Goal: Find contact information: Find contact information

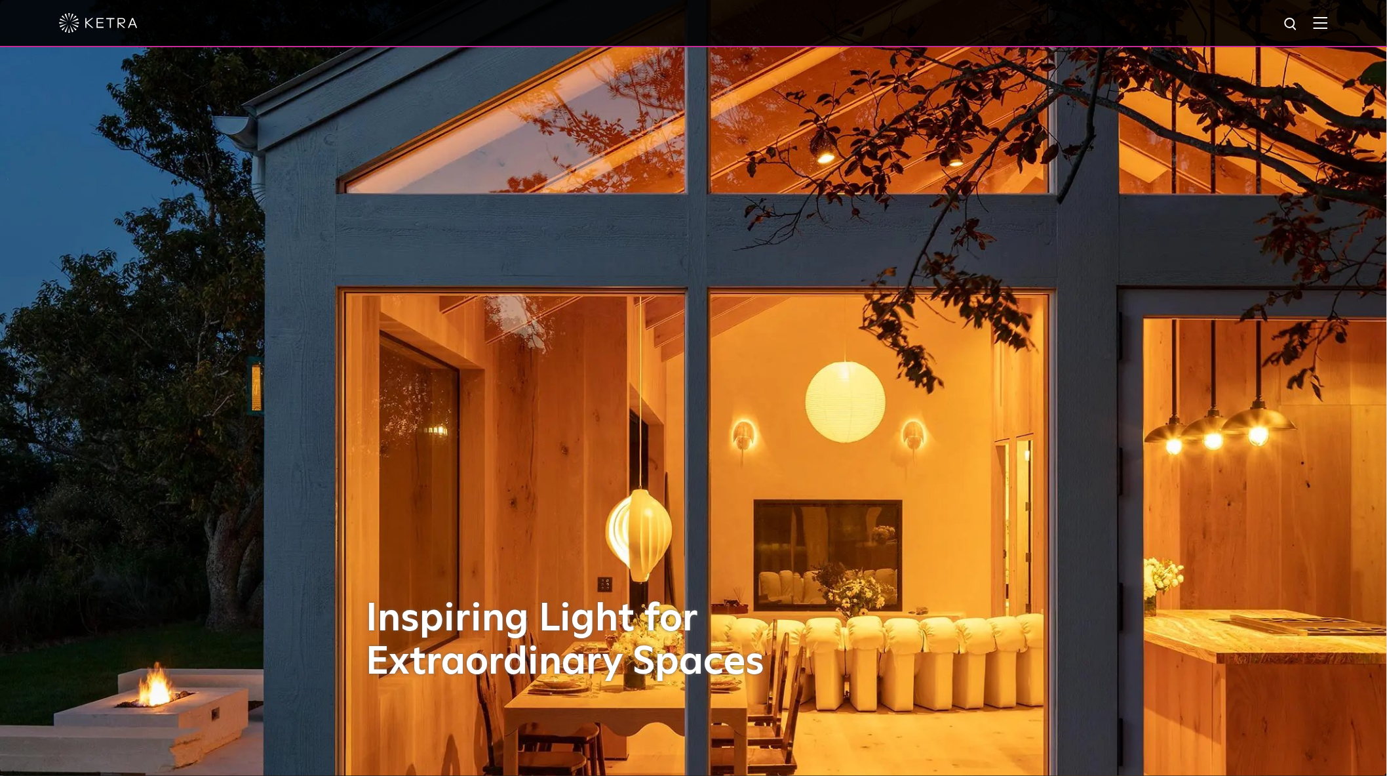
click at [1328, 27] on img at bounding box center [1321, 22] width 14 height 12
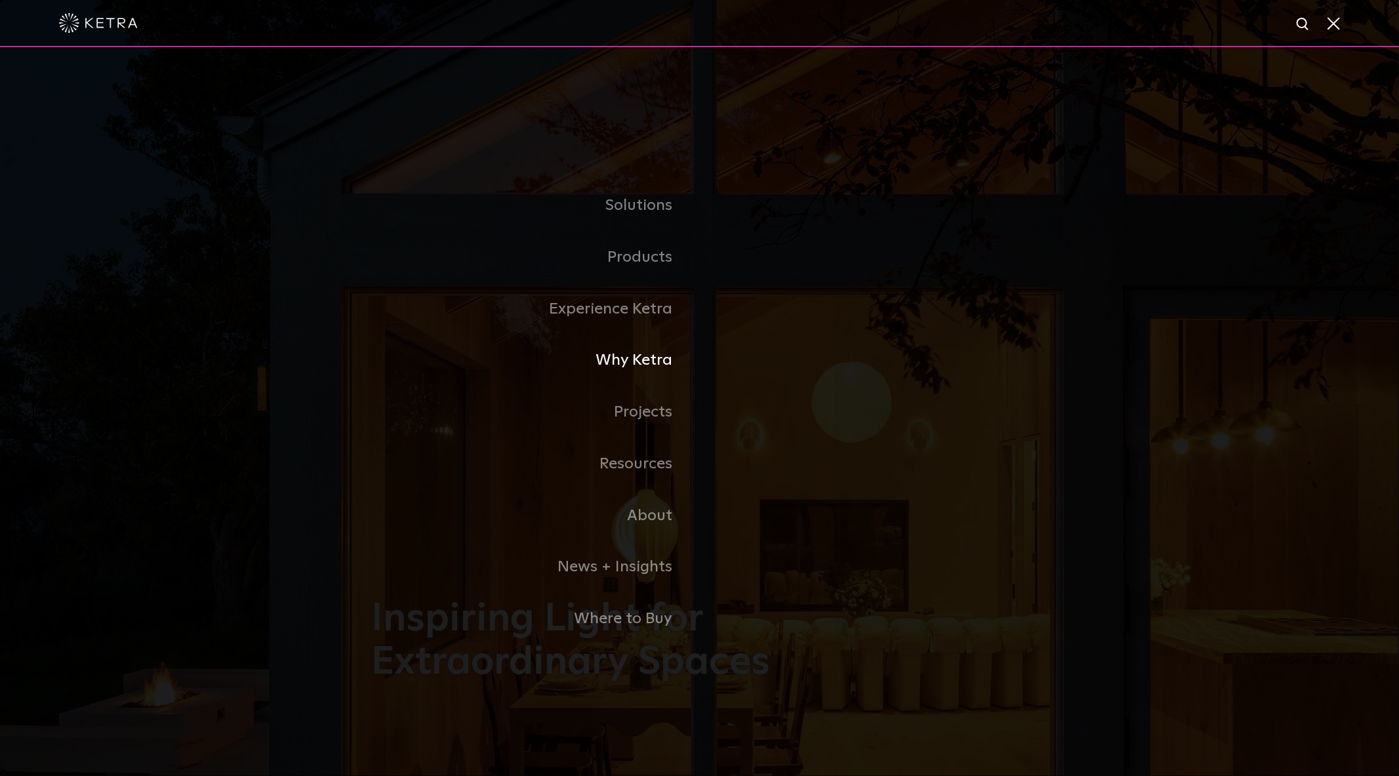
click at [638, 361] on link "Why Ketra" at bounding box center [536, 360] width 328 height 52
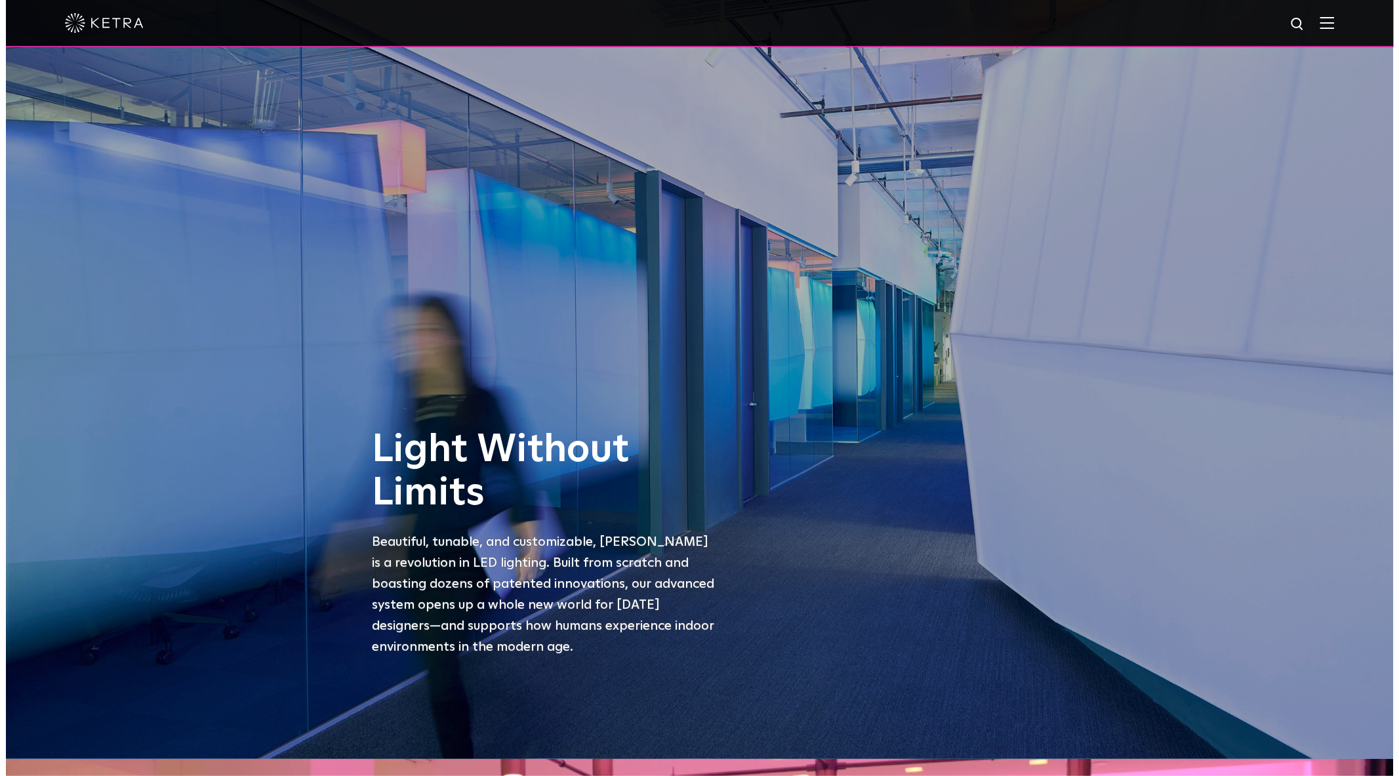
scroll to position [1165, 0]
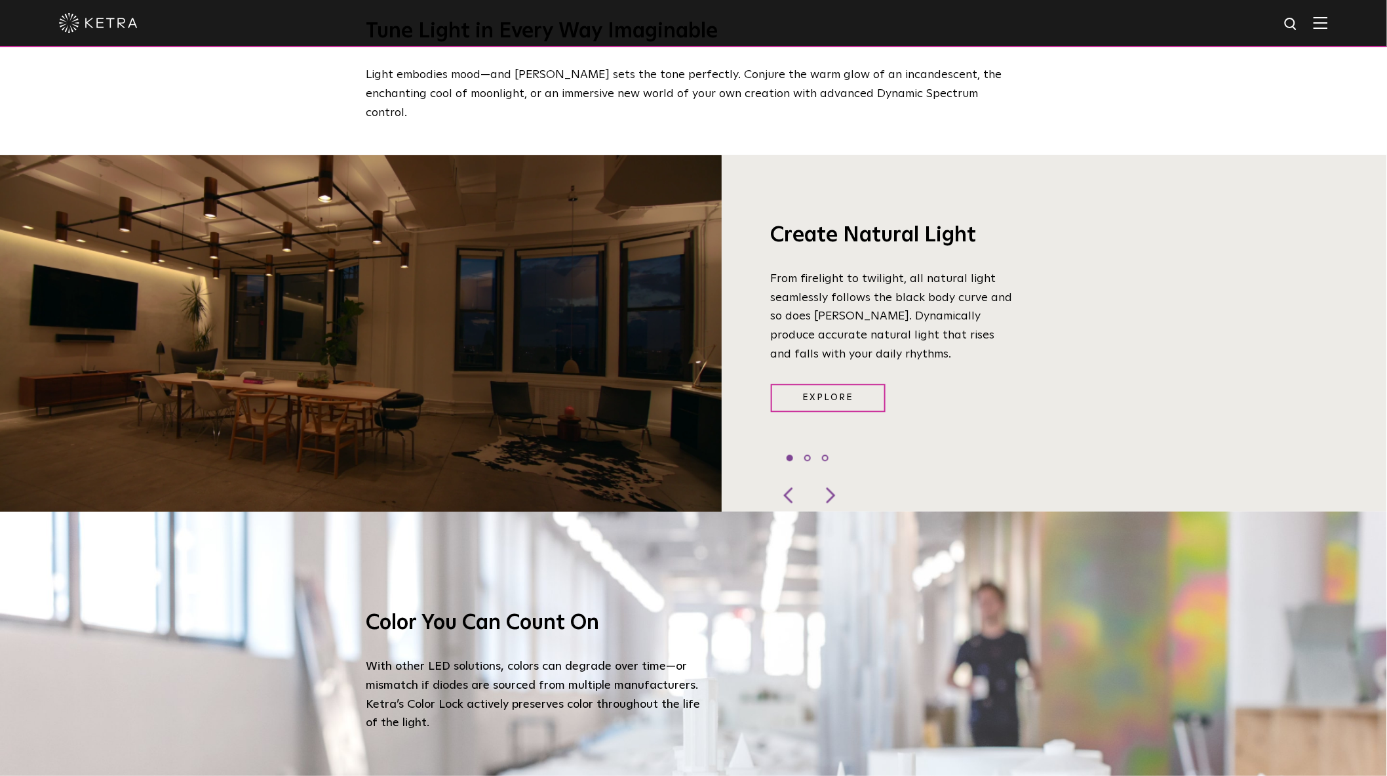
click at [1328, 22] on img at bounding box center [1321, 22] width 14 height 12
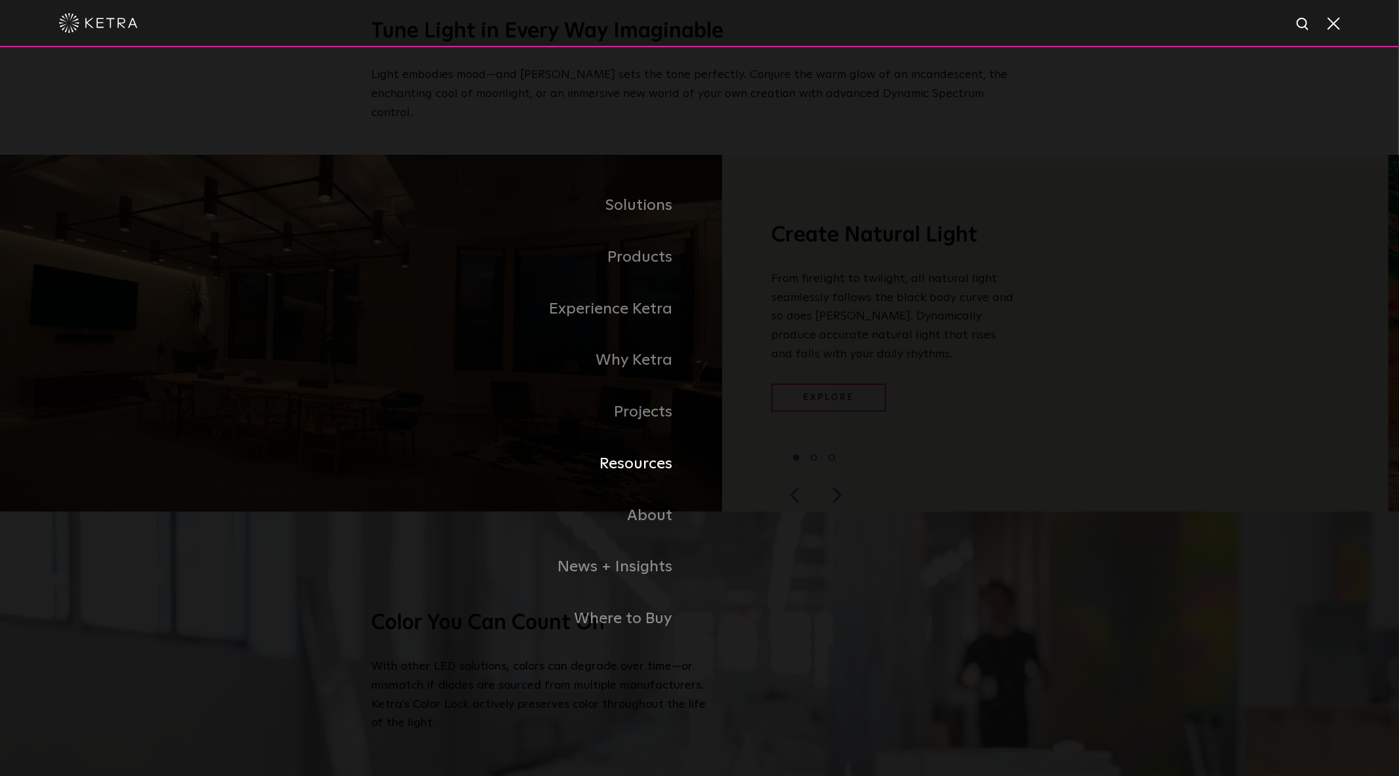
click at [657, 455] on link "Resources" at bounding box center [536, 464] width 328 height 52
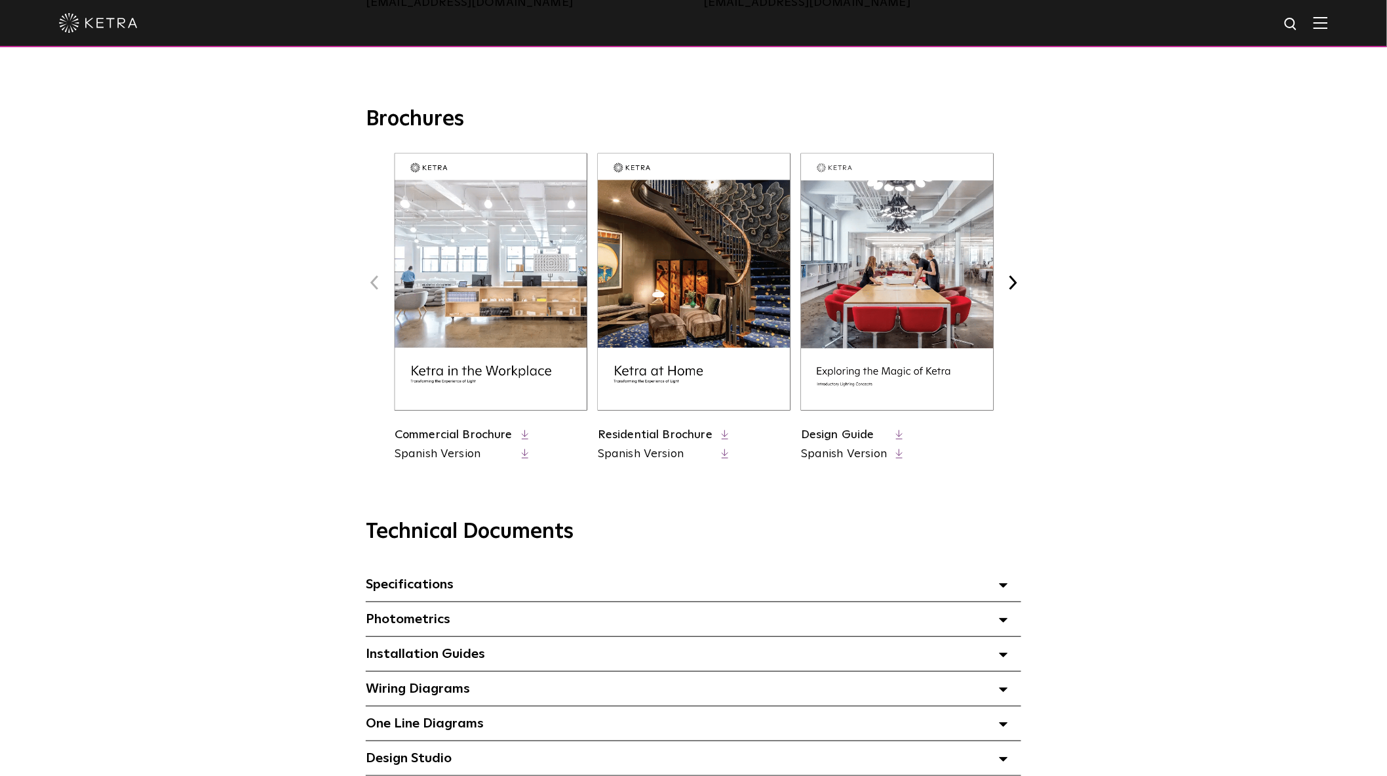
scroll to position [728, 0]
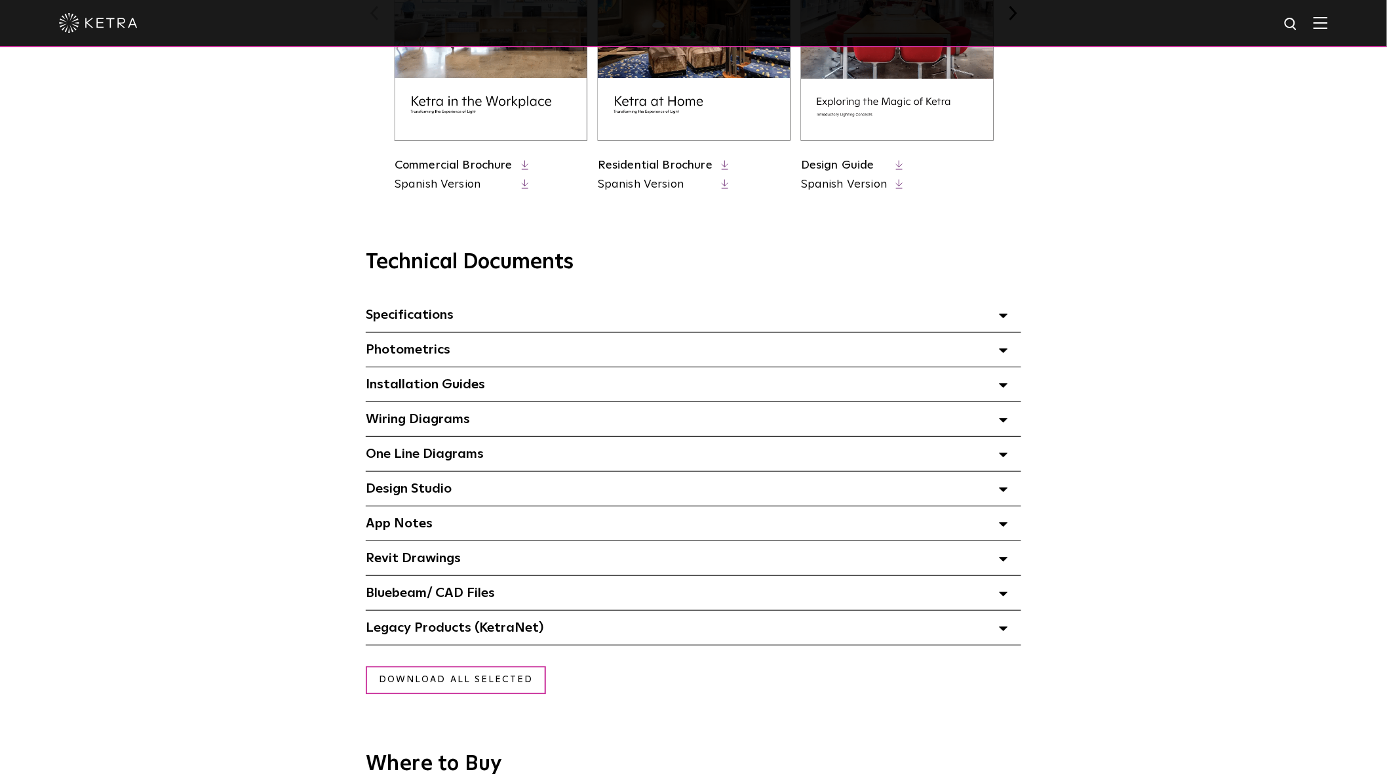
click at [1006, 561] on icon at bounding box center [1003, 559] width 9 height 5
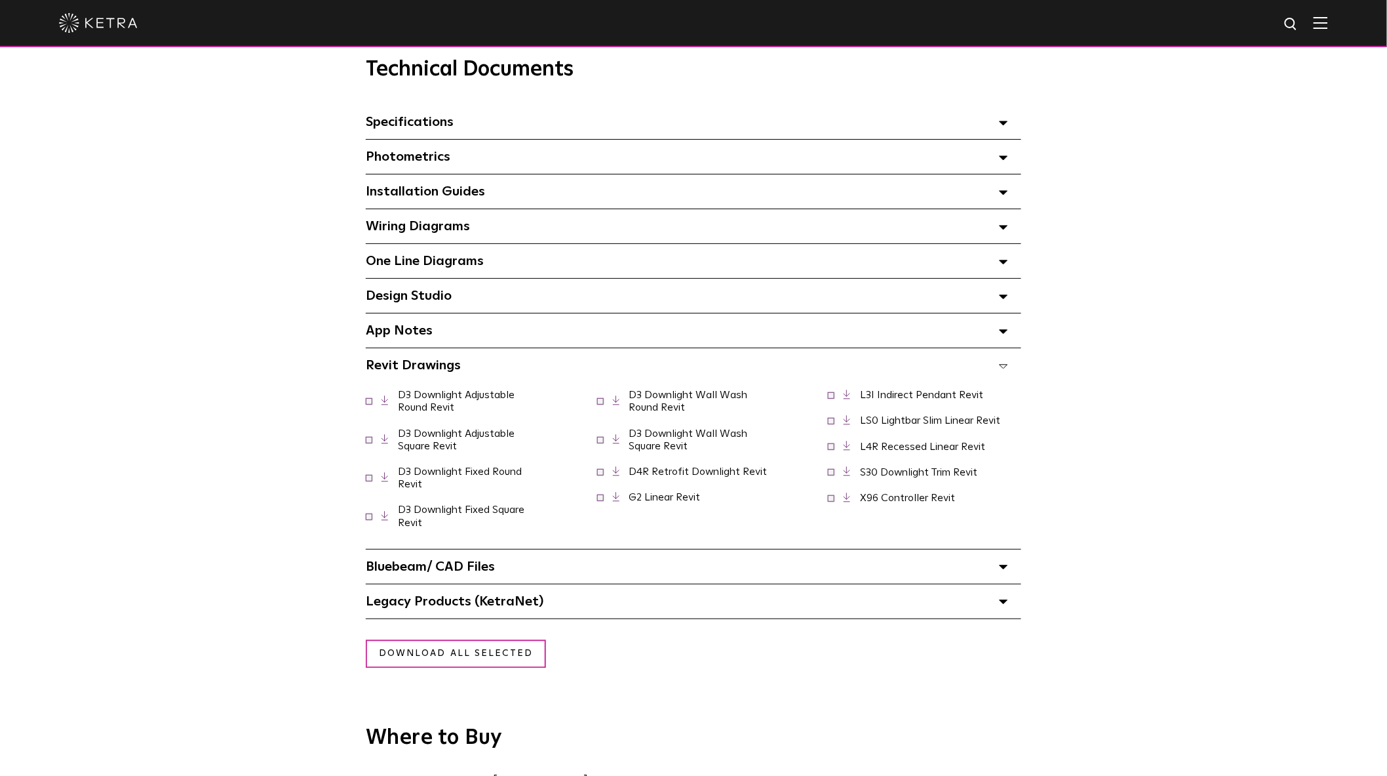
scroll to position [947, 0]
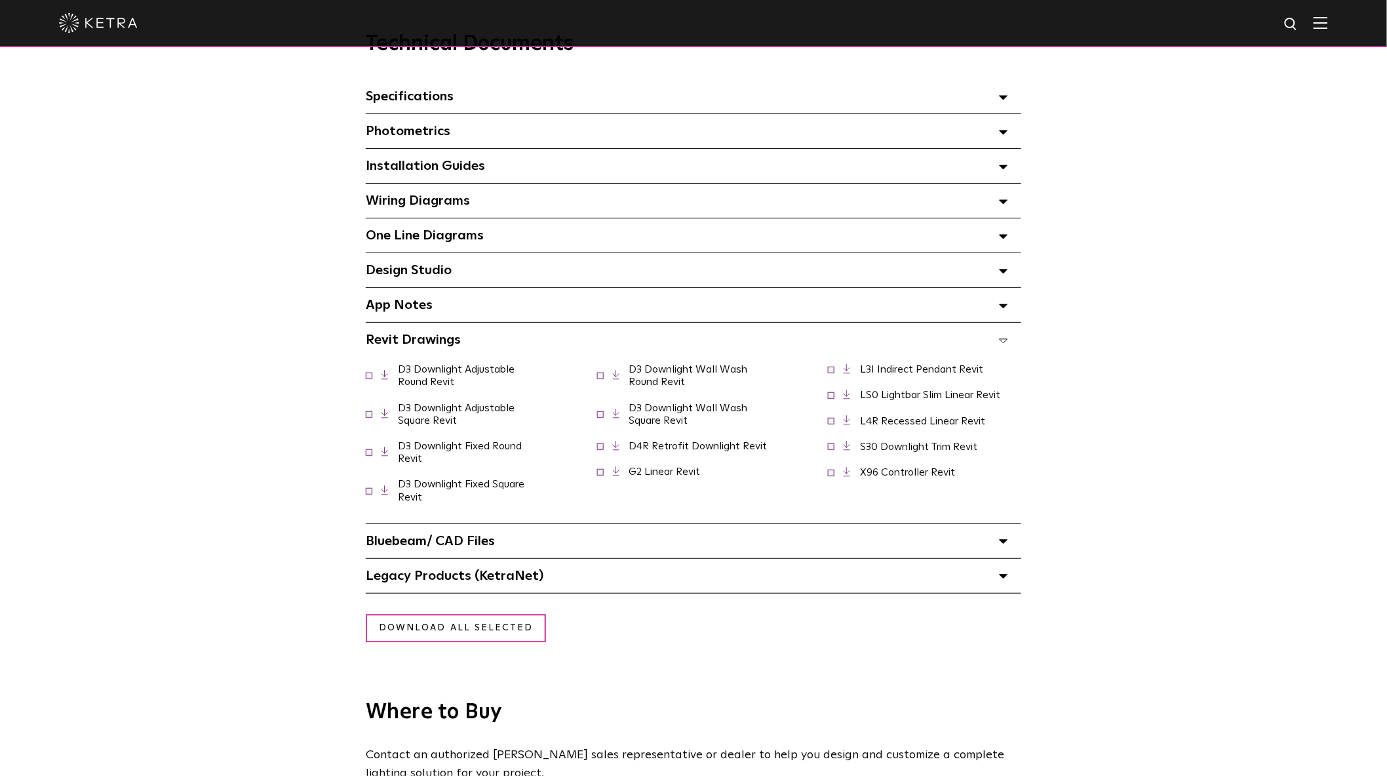
click at [1014, 546] on div "Bluebeam/ CAD Files" at bounding box center [694, 541] width 656 height 34
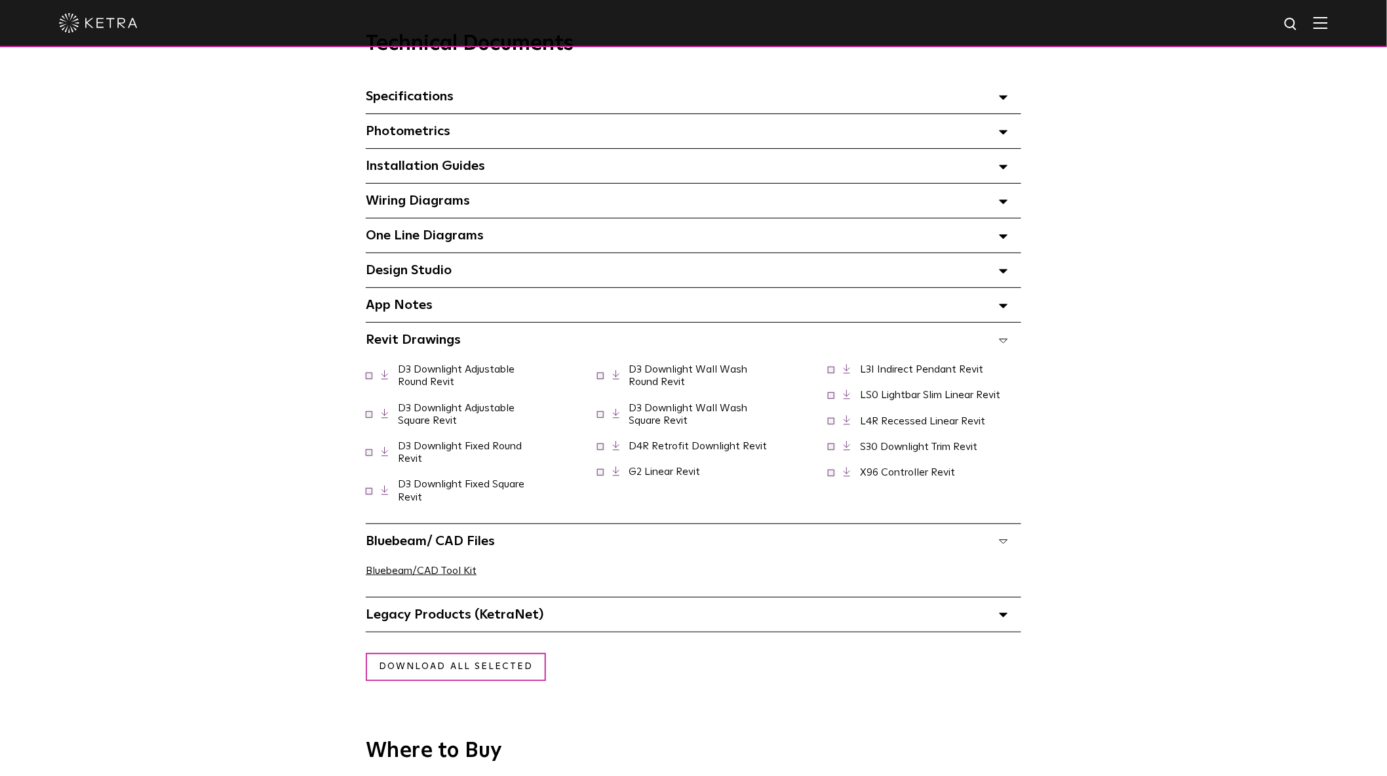
click at [1000, 100] on icon at bounding box center [1003, 97] width 9 height 5
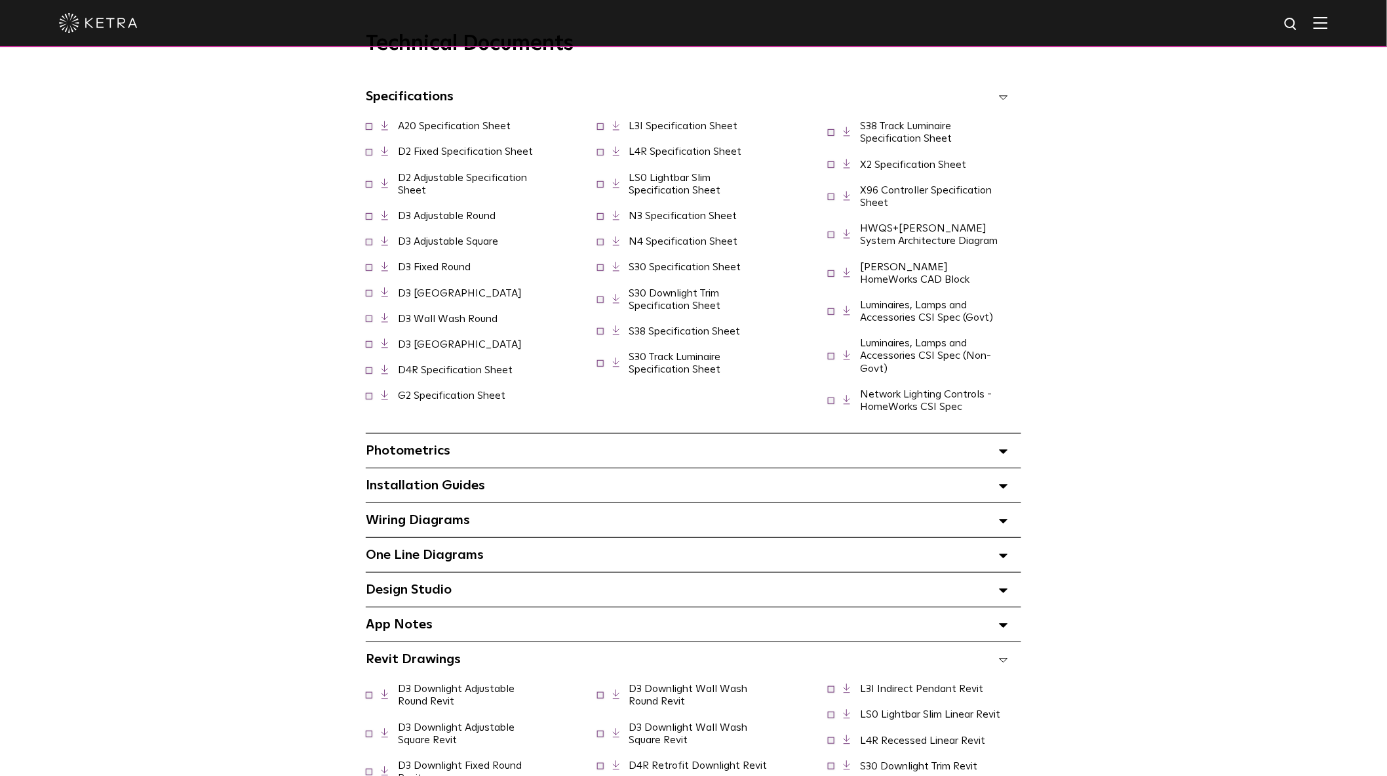
click at [1001, 100] on span at bounding box center [1003, 96] width 9 height 17
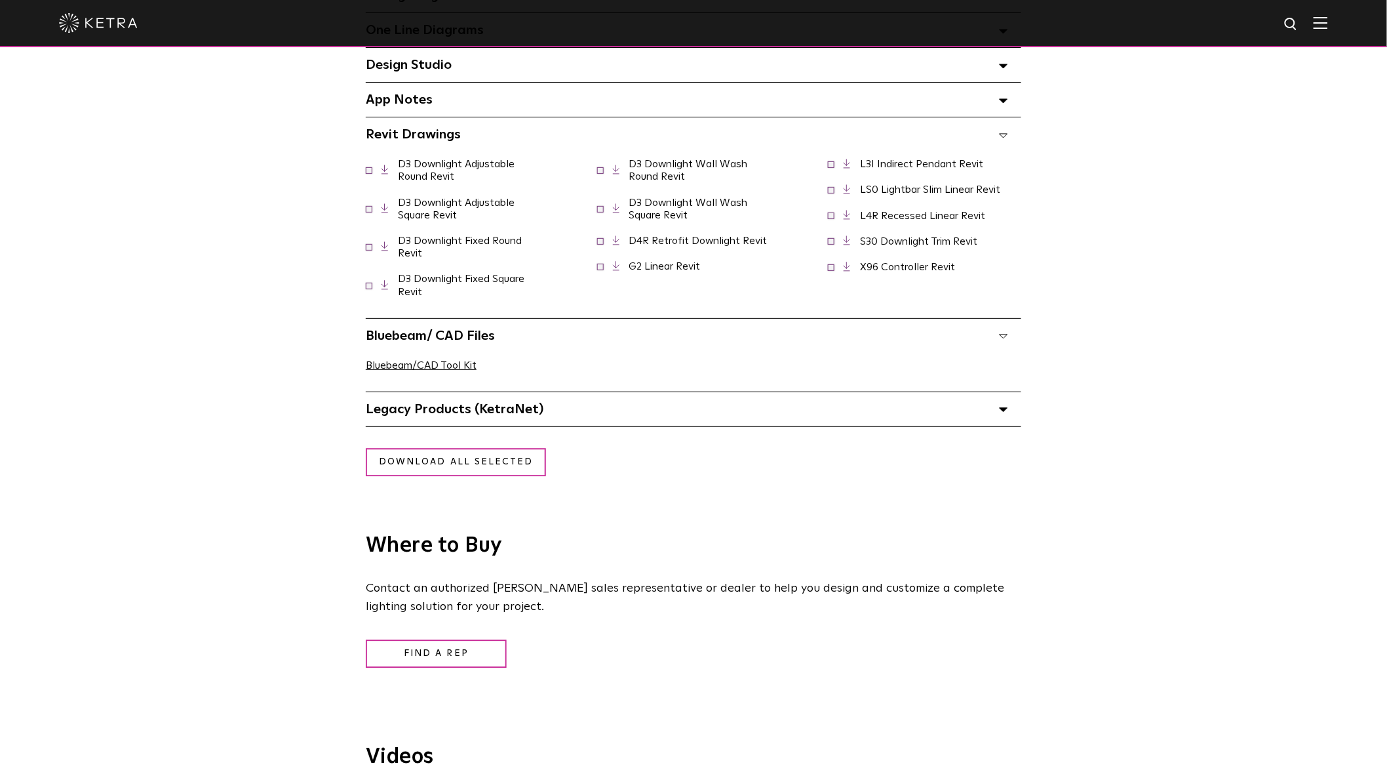
scroll to position [1165, 0]
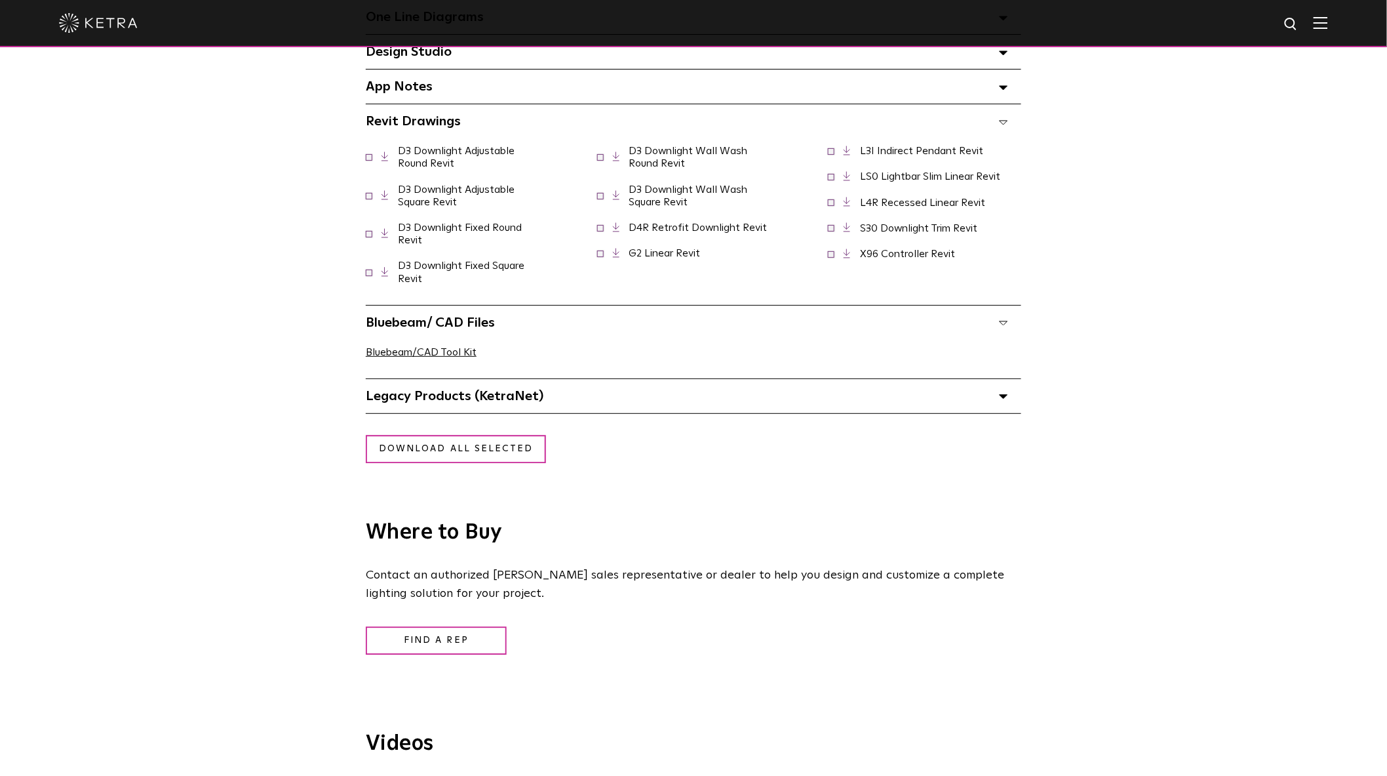
click at [1001, 399] on polygon at bounding box center [1004, 397] width 8 height 4
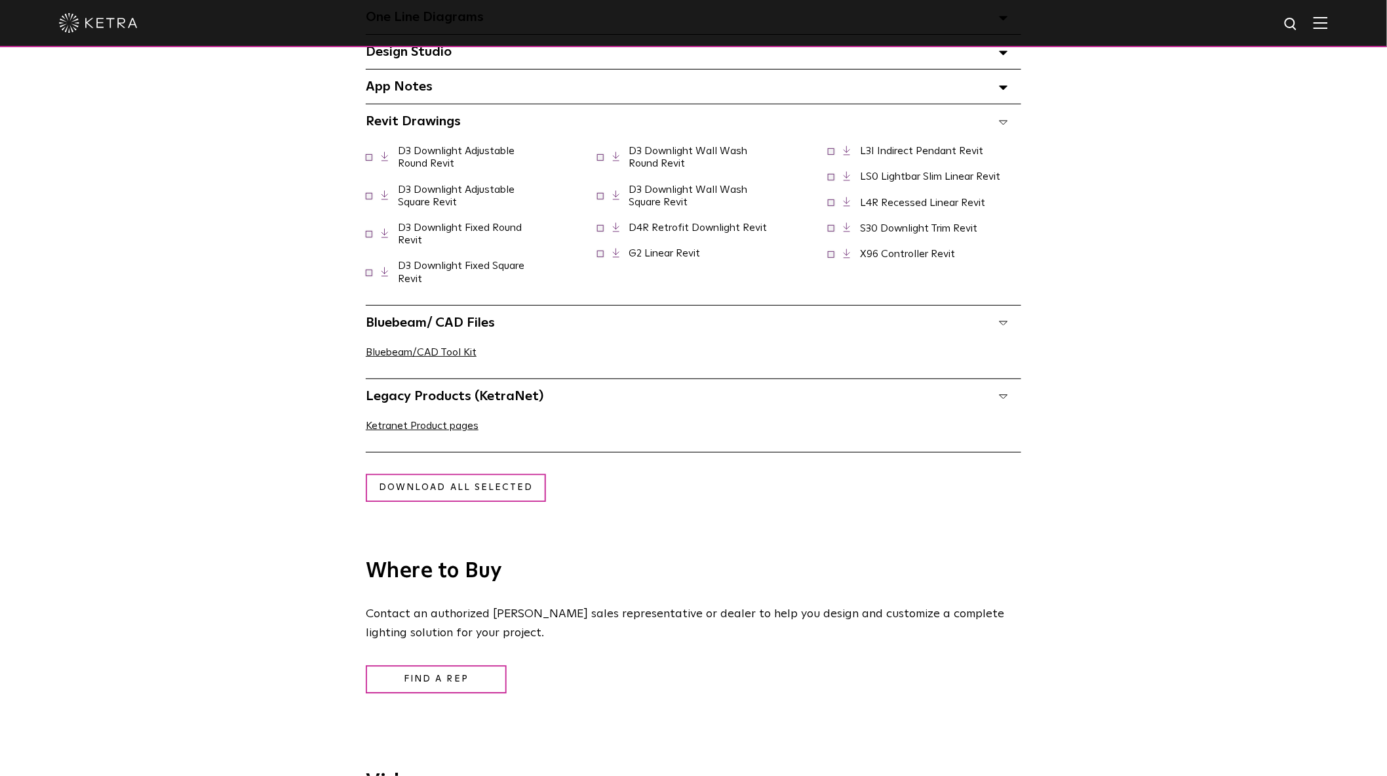
click at [1001, 399] on polygon at bounding box center [1004, 397] width 8 height 4
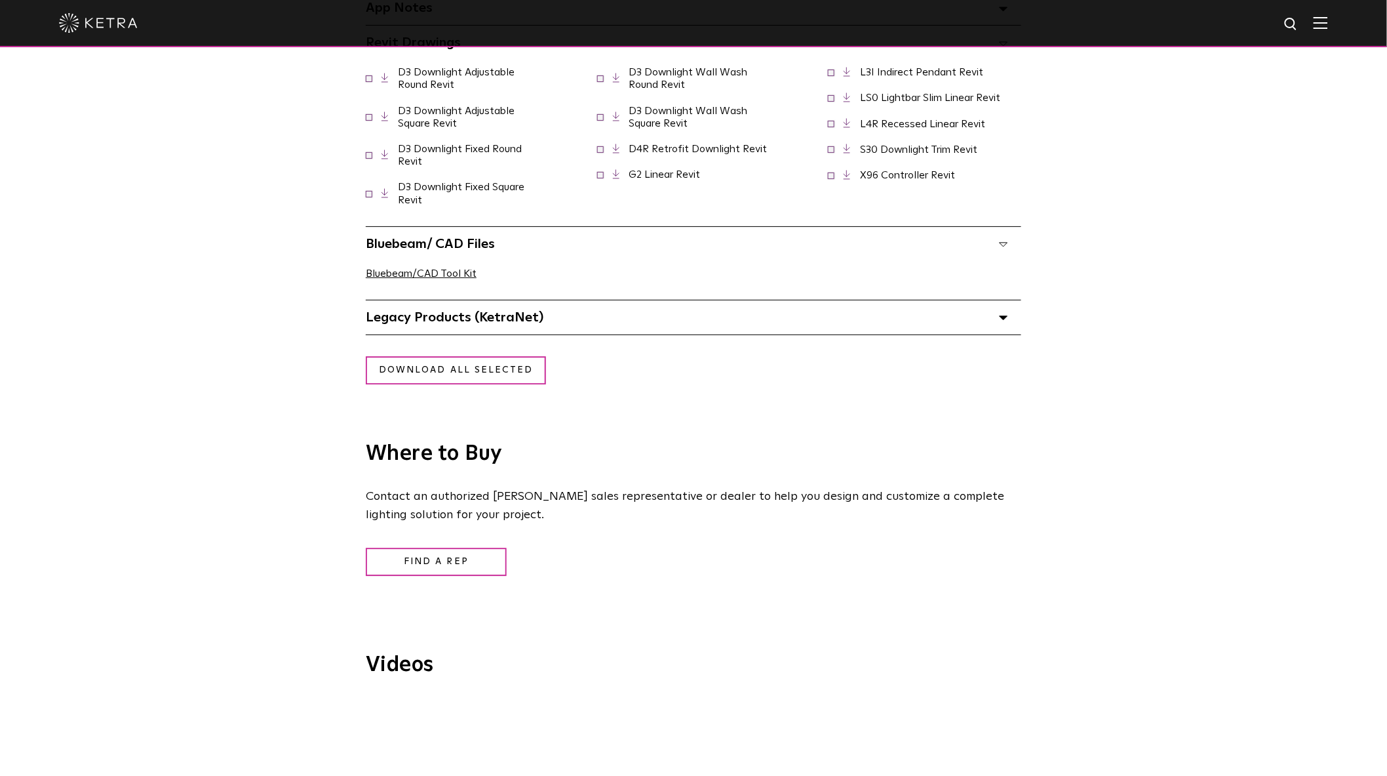
scroll to position [1238, 0]
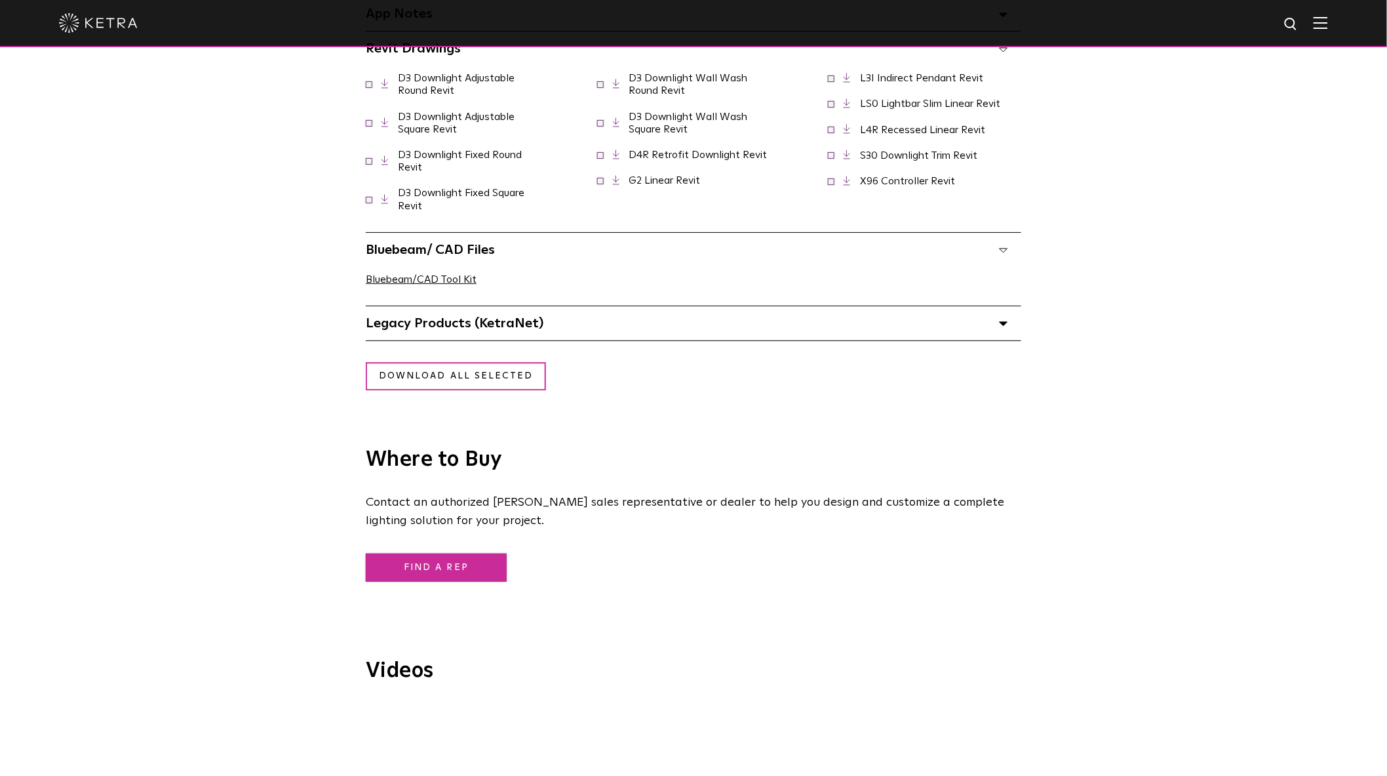
click at [416, 567] on link "Find a Rep" at bounding box center [436, 567] width 141 height 28
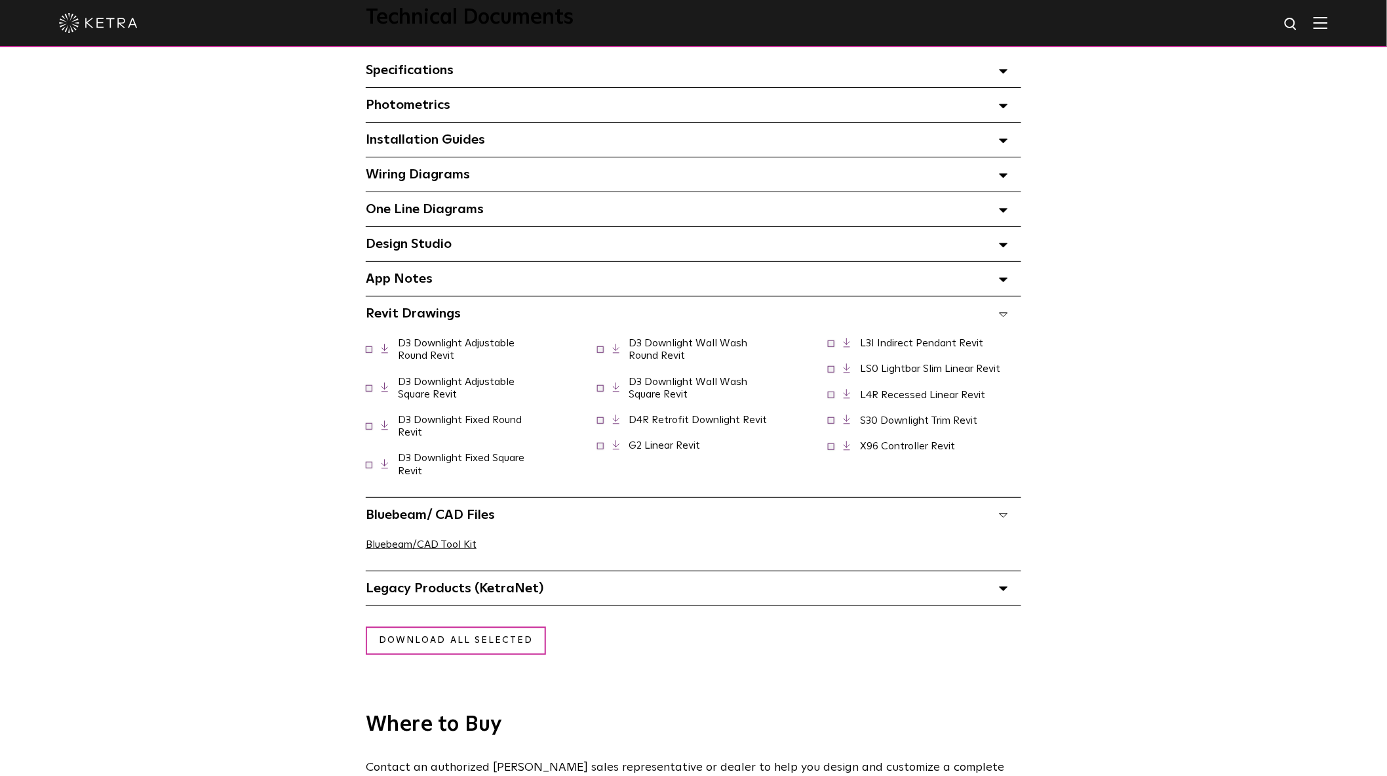
scroll to position [947, 0]
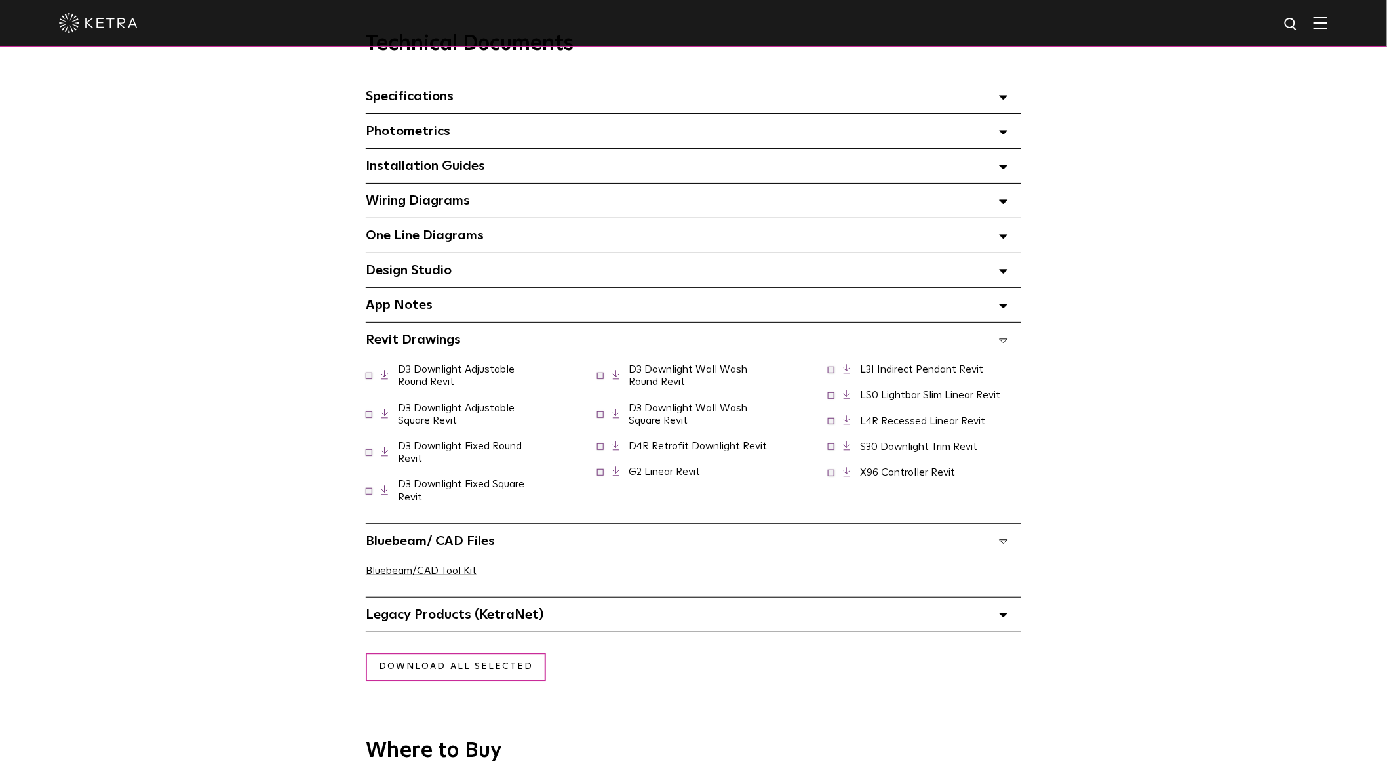
click at [1001, 343] on span at bounding box center [1003, 339] width 9 height 17
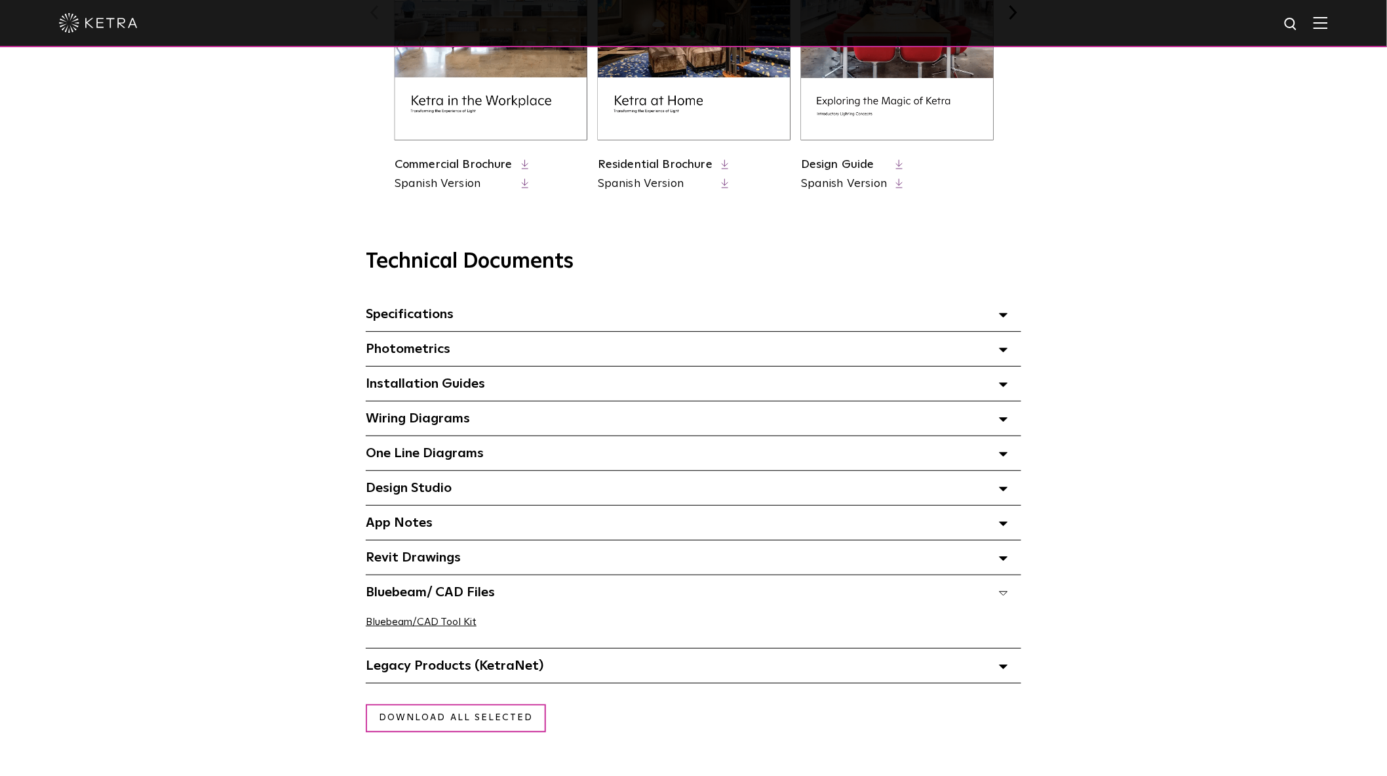
scroll to position [728, 0]
click at [1004, 318] on polygon at bounding box center [1004, 316] width 8 height 4
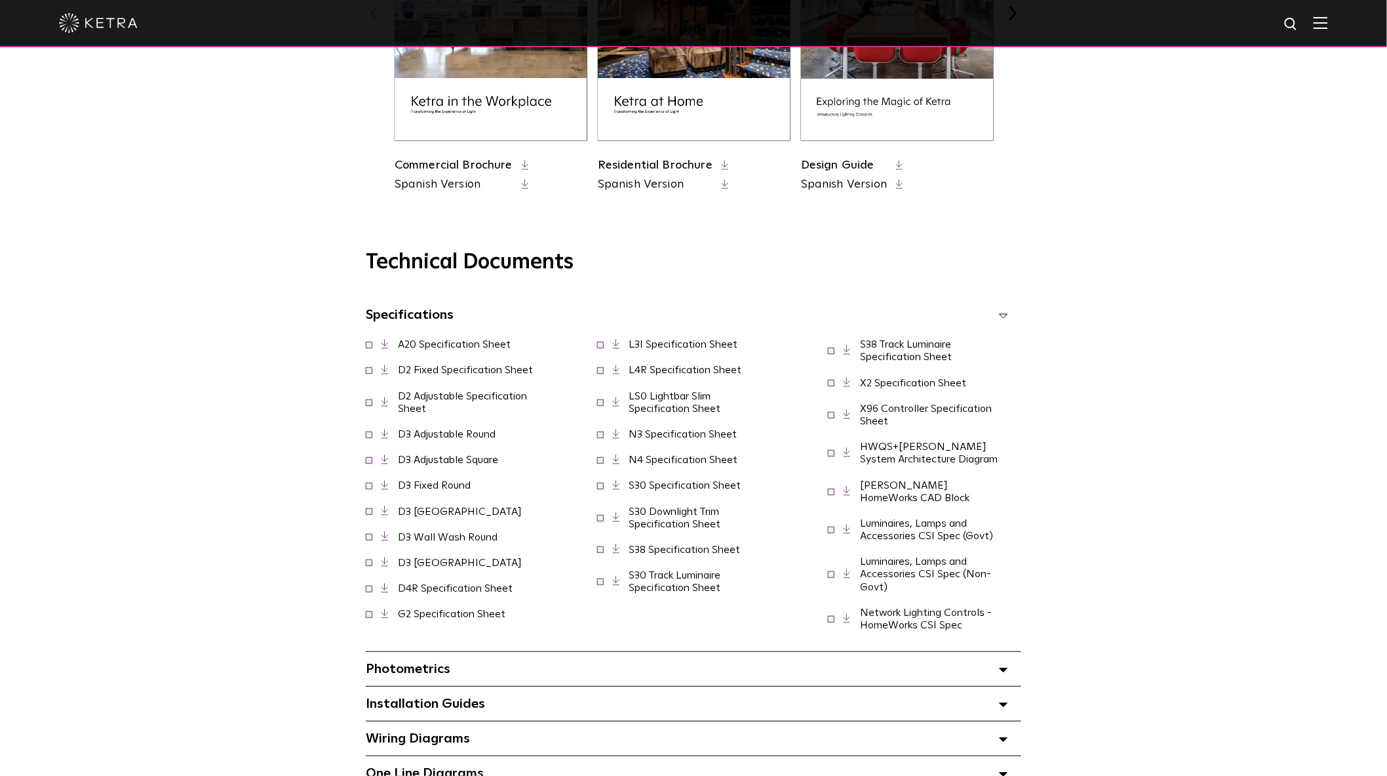
click at [1004, 318] on icon at bounding box center [1003, 315] width 9 height 5
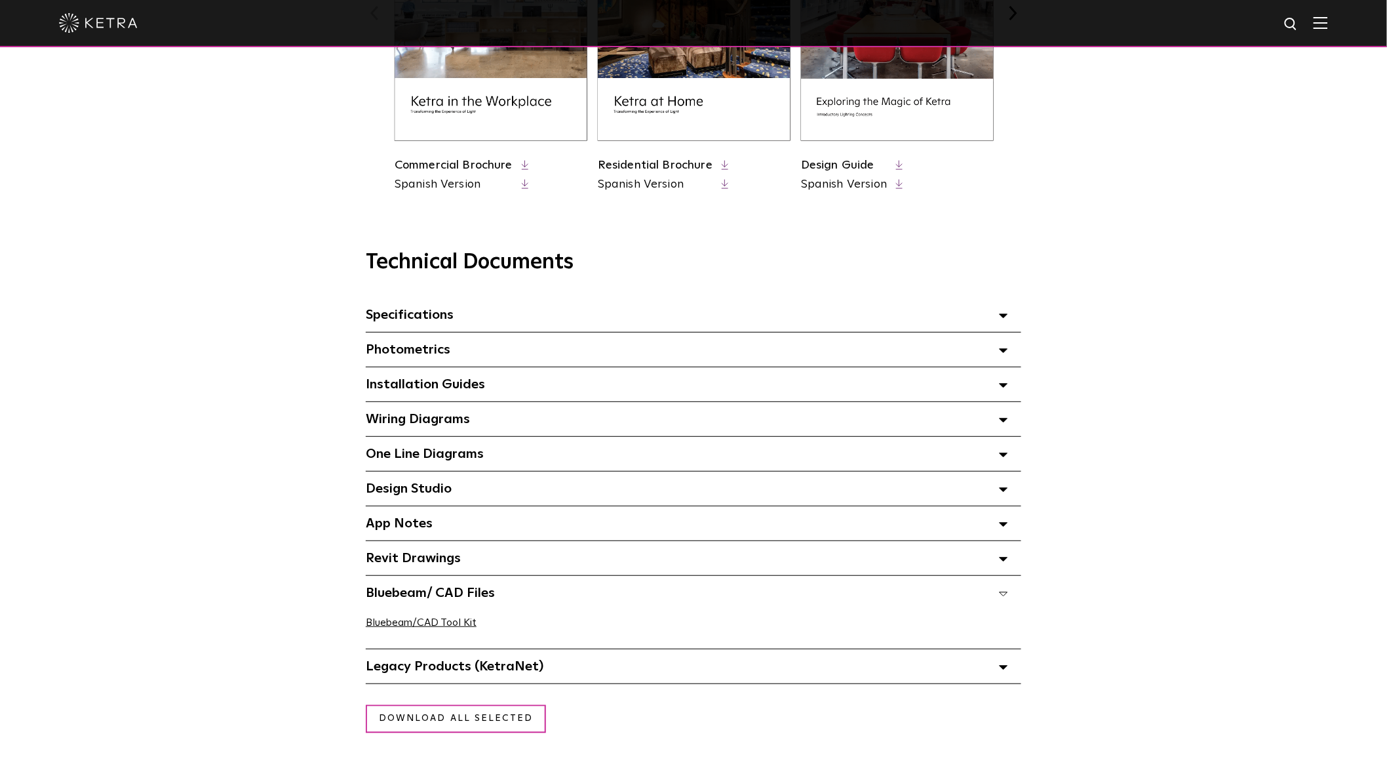
click at [1004, 318] on polygon at bounding box center [1004, 316] width 8 height 4
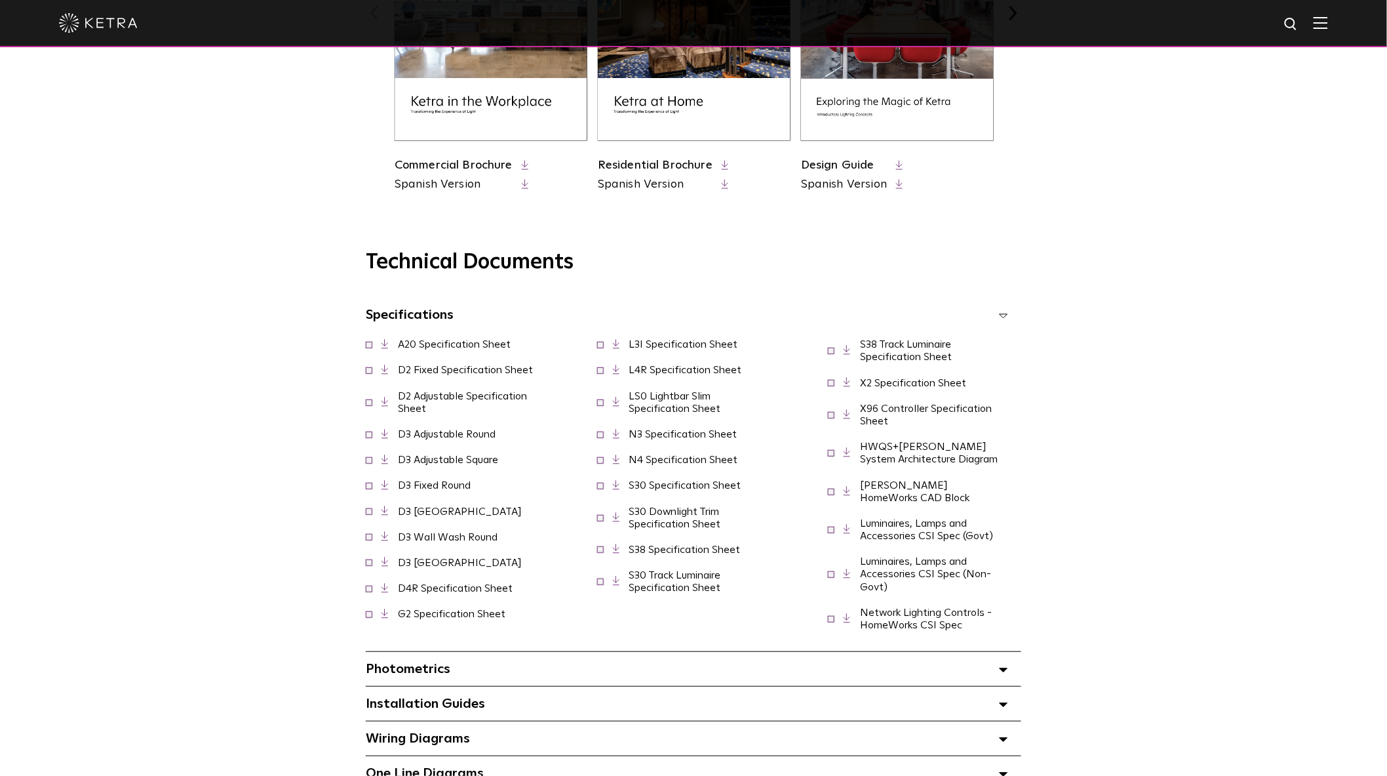
click at [1004, 318] on icon at bounding box center [1003, 315] width 9 height 5
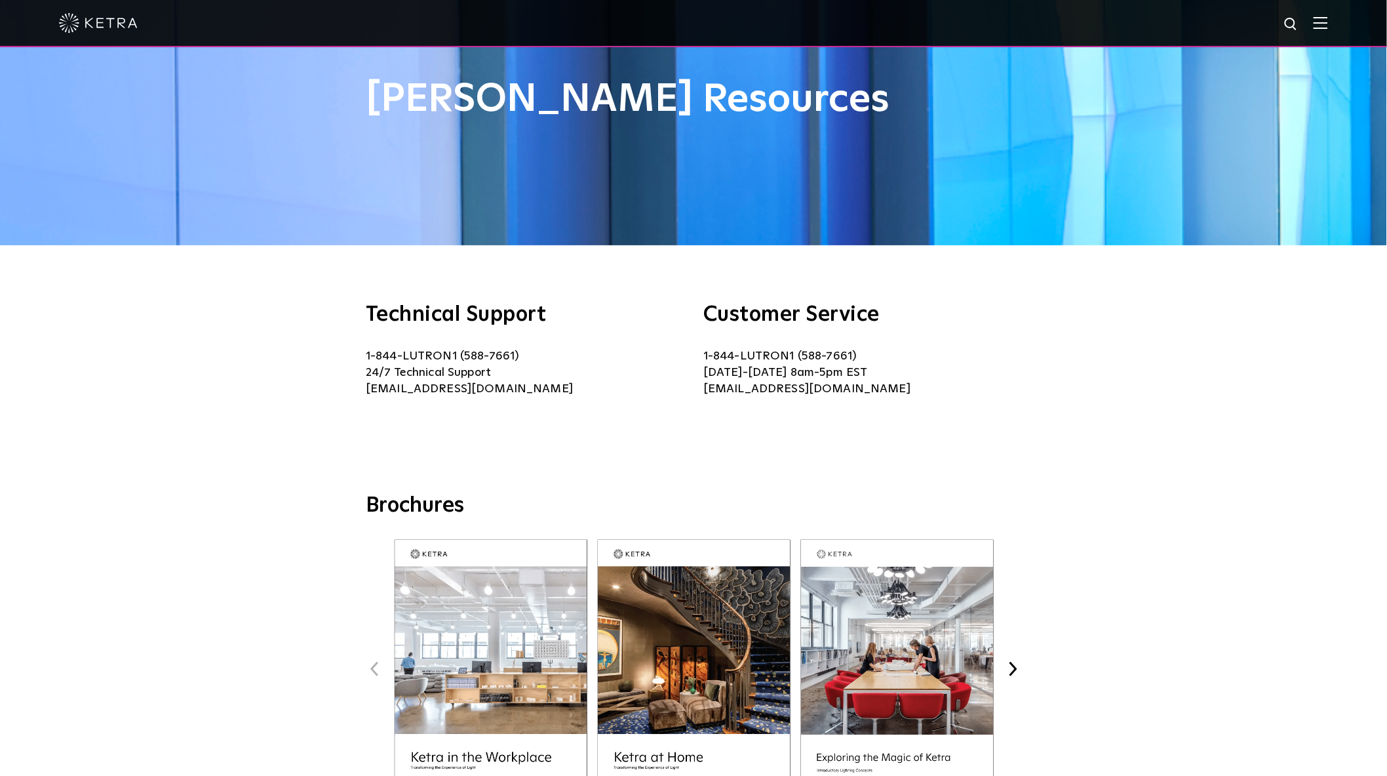
scroll to position [0, 0]
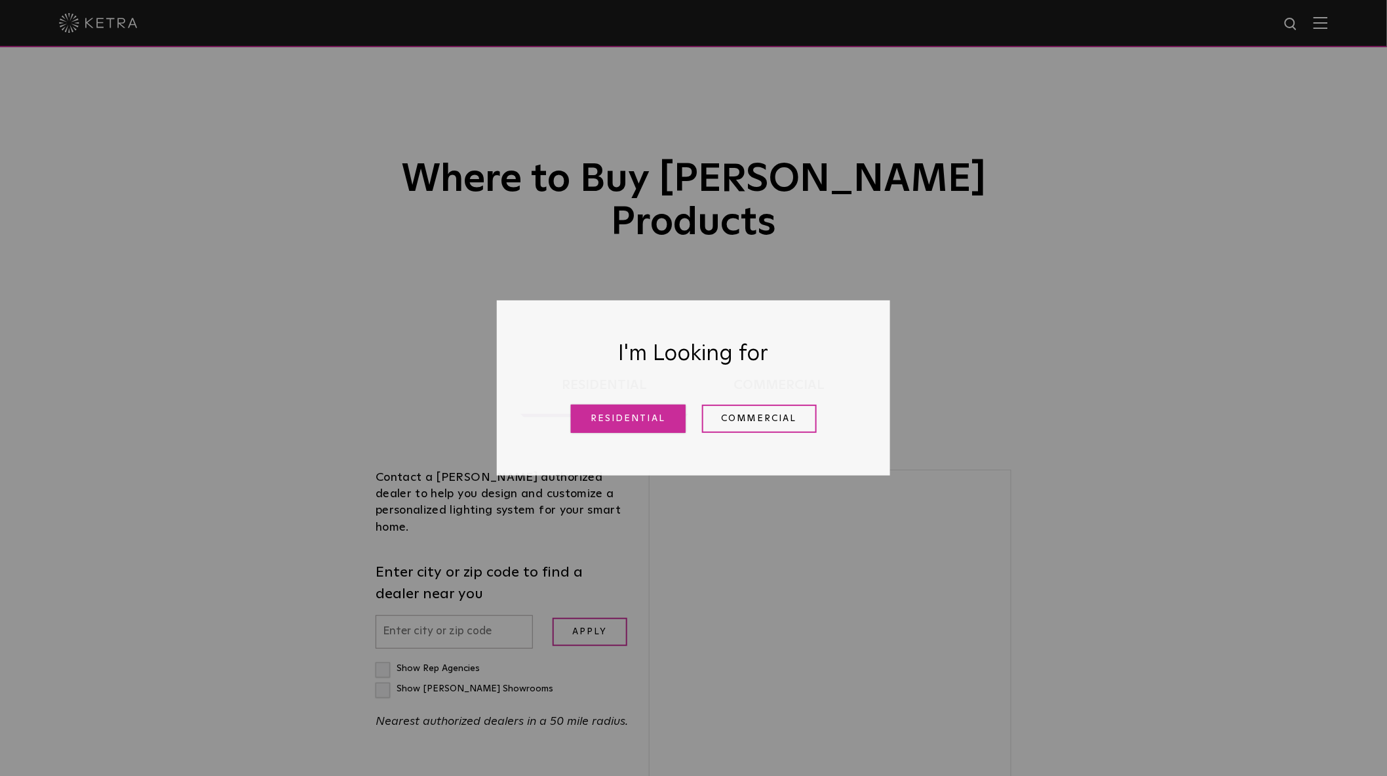
click at [638, 422] on link "Residential" at bounding box center [628, 419] width 115 height 28
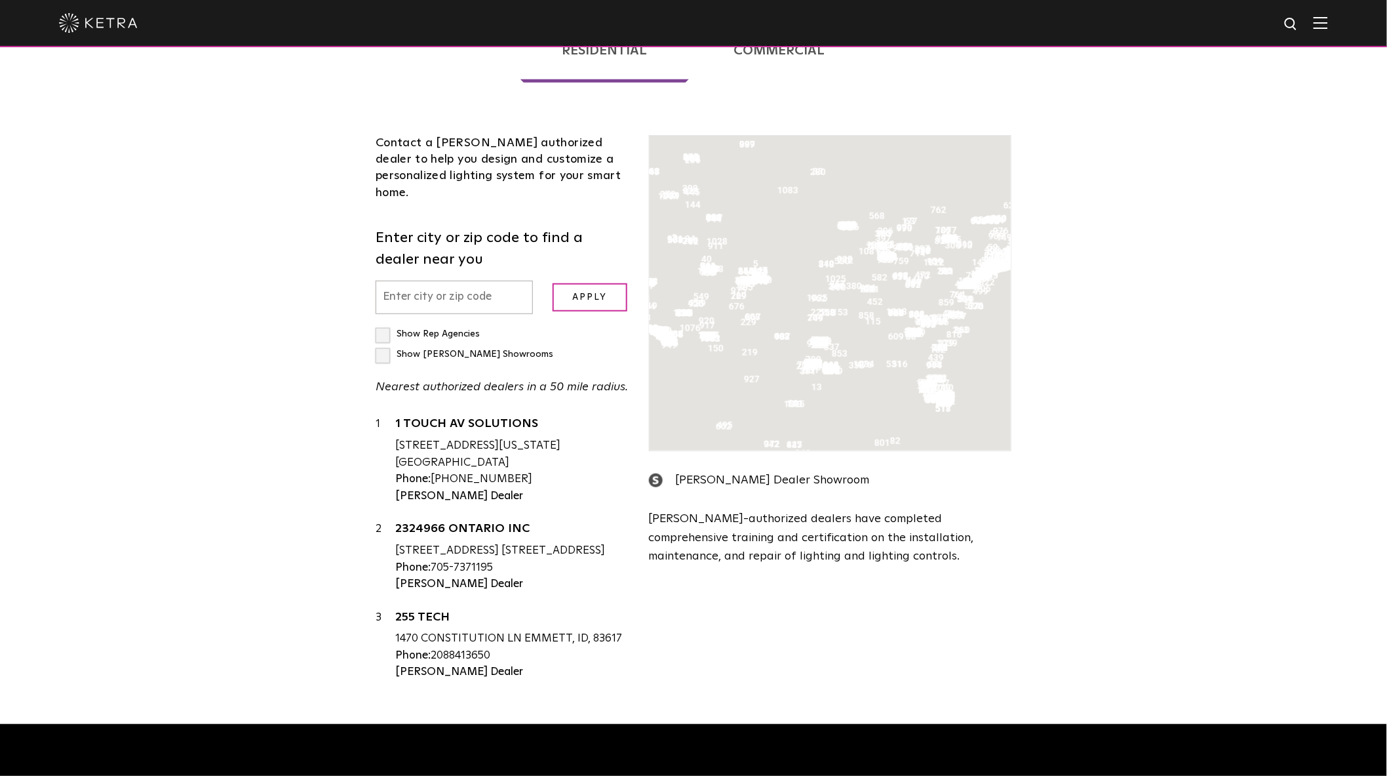
scroll to position [115, 0]
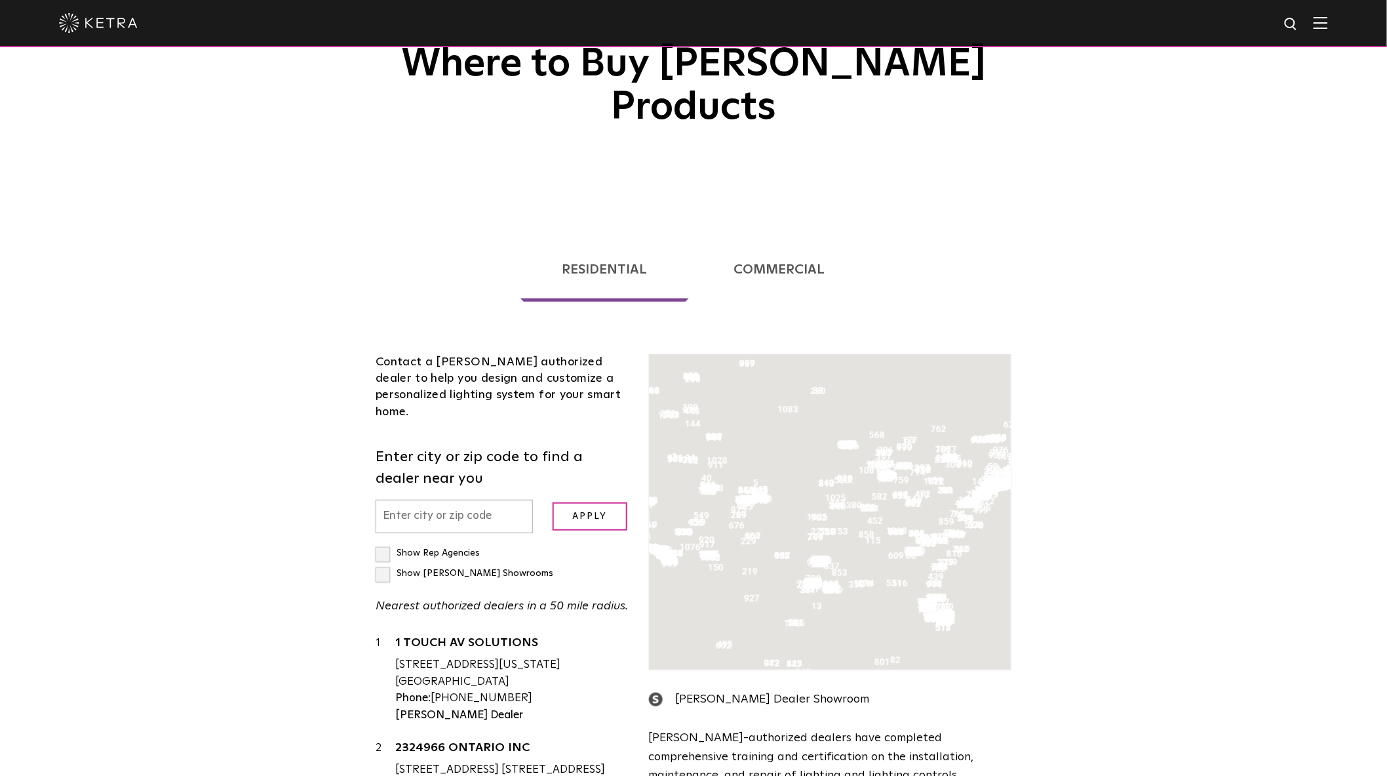
click at [448, 500] on input "text" at bounding box center [454, 516] width 157 height 33
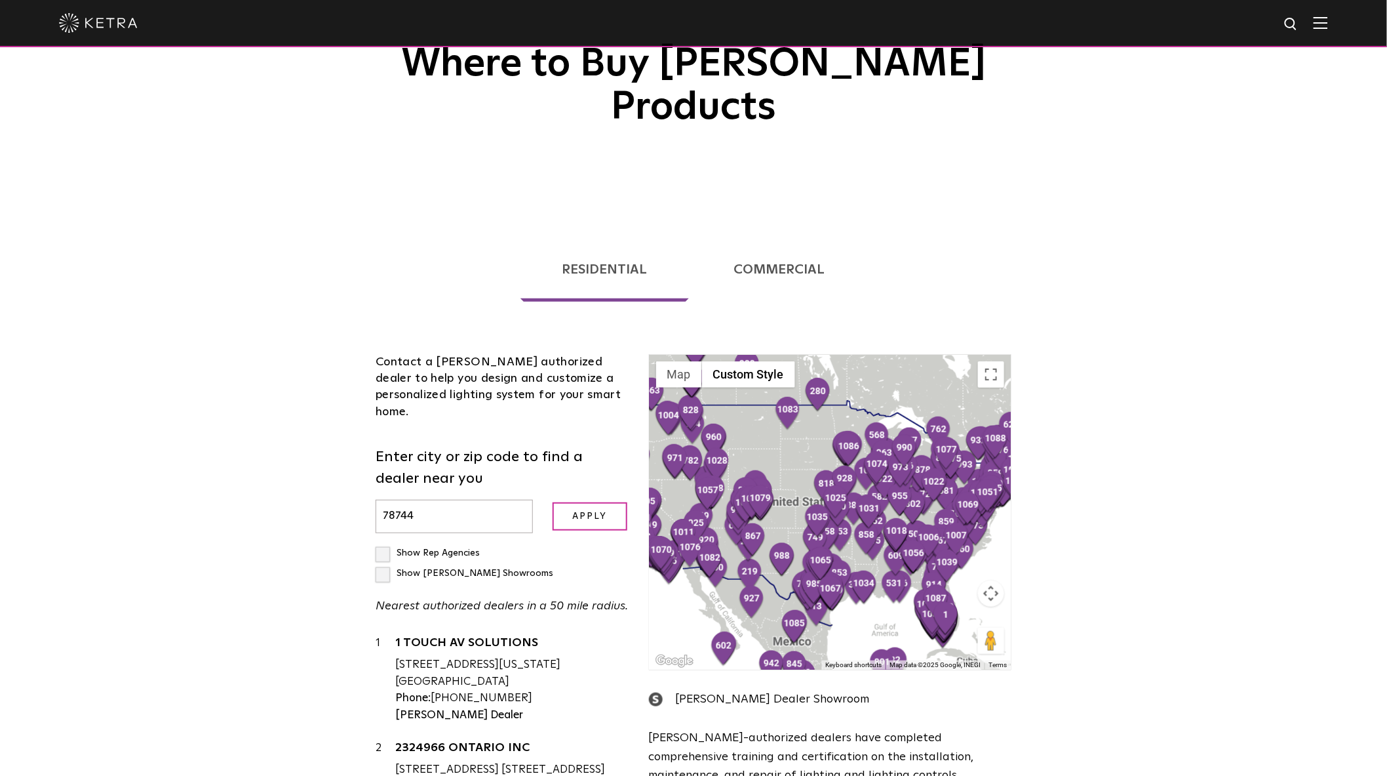
type input "78744"
click at [381, 548] on label "Show Rep Agencies" at bounding box center [428, 552] width 104 height 9
click at [381, 543] on input "Show Rep Agencies" at bounding box center [380, 547] width 9 height 9
checkbox input "true"
click at [494, 568] on label "Show [PERSON_NAME] Showrooms" at bounding box center [465, 572] width 178 height 9
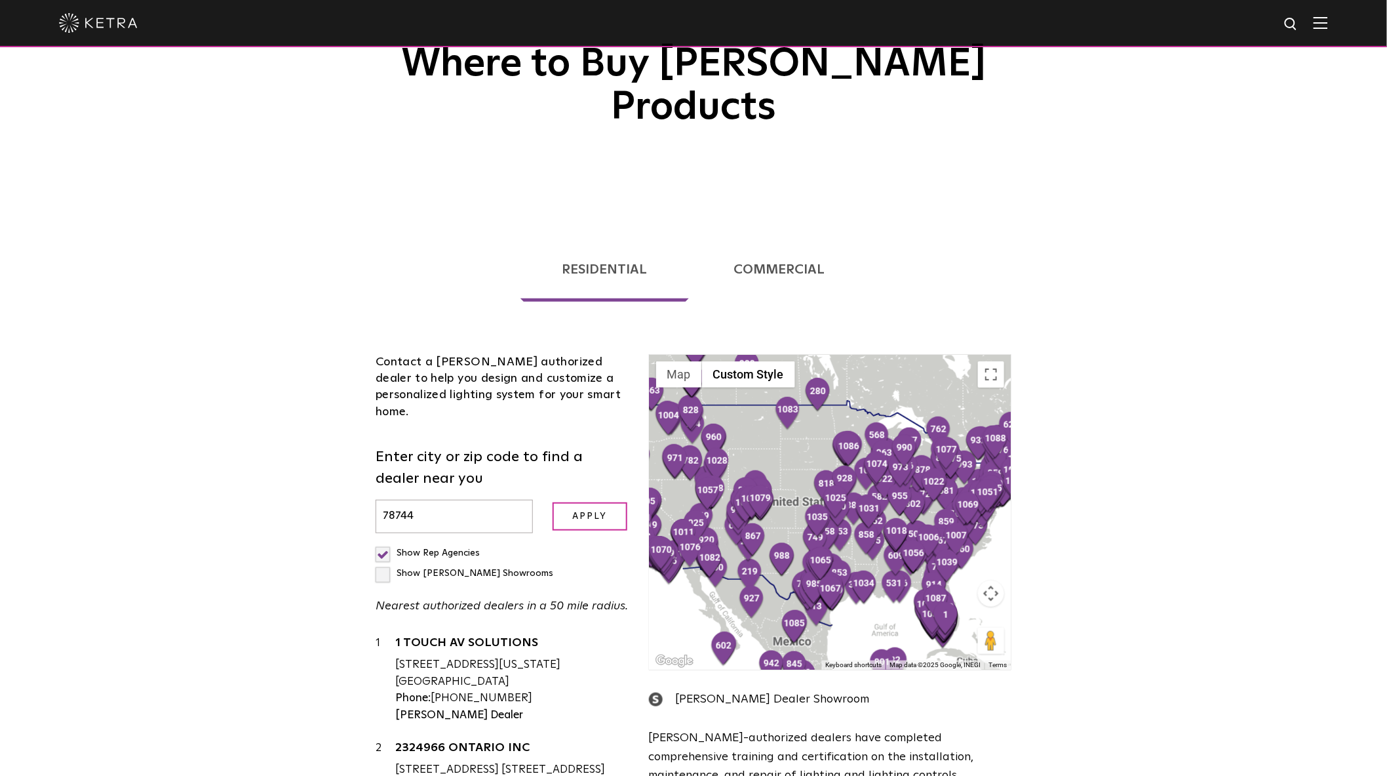
click at [384, 543] on input "Show [PERSON_NAME] Showrooms" at bounding box center [380, 547] width 9 height 9
click at [497, 568] on label "Show [PERSON_NAME] Showrooms" at bounding box center [465, 572] width 178 height 9
click at [384, 543] on input "Show [PERSON_NAME] Showrooms" at bounding box center [380, 547] width 9 height 9
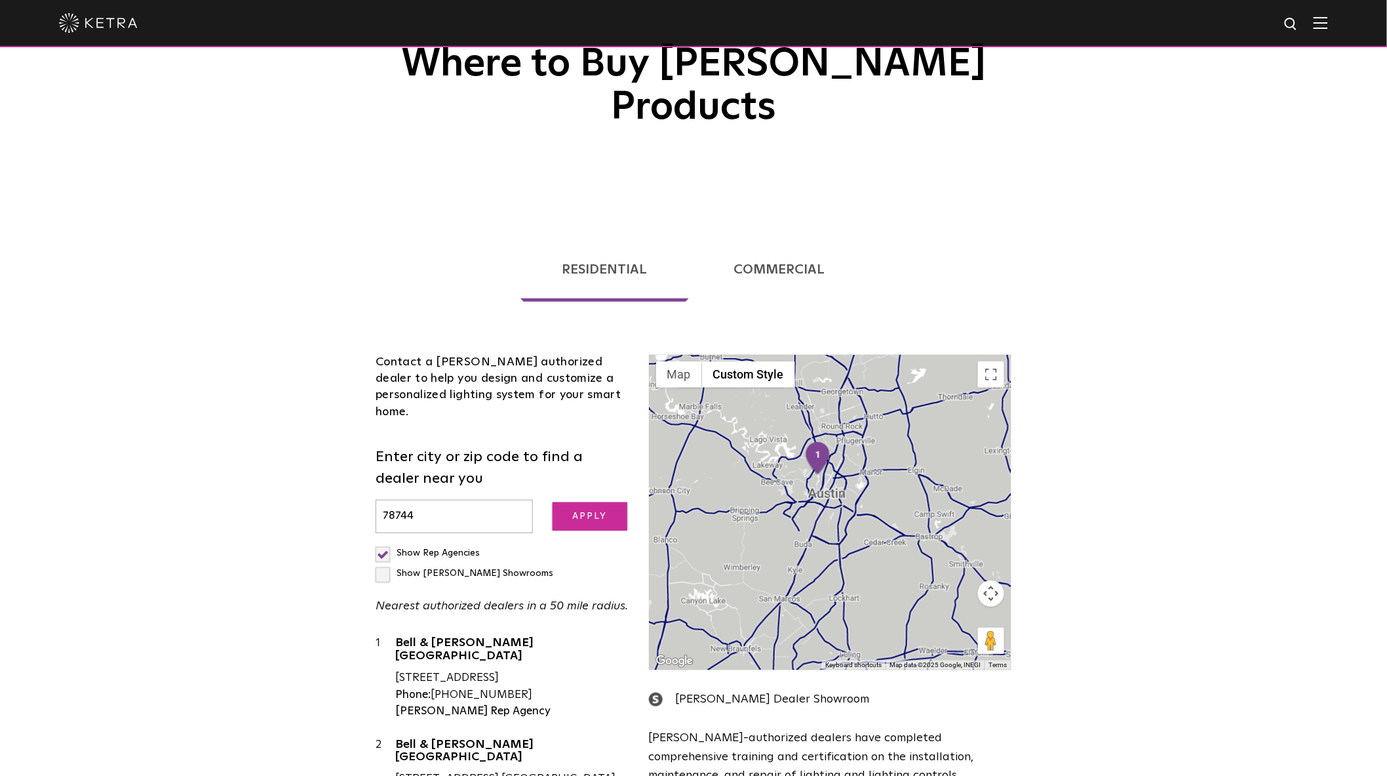
click at [595, 502] on input "Apply" at bounding box center [590, 516] width 75 height 28
click at [495, 568] on label "Show [PERSON_NAME] Showrooms" at bounding box center [465, 572] width 178 height 9
click at [384, 543] on input "Show [PERSON_NAME] Showrooms" at bounding box center [380, 547] width 9 height 9
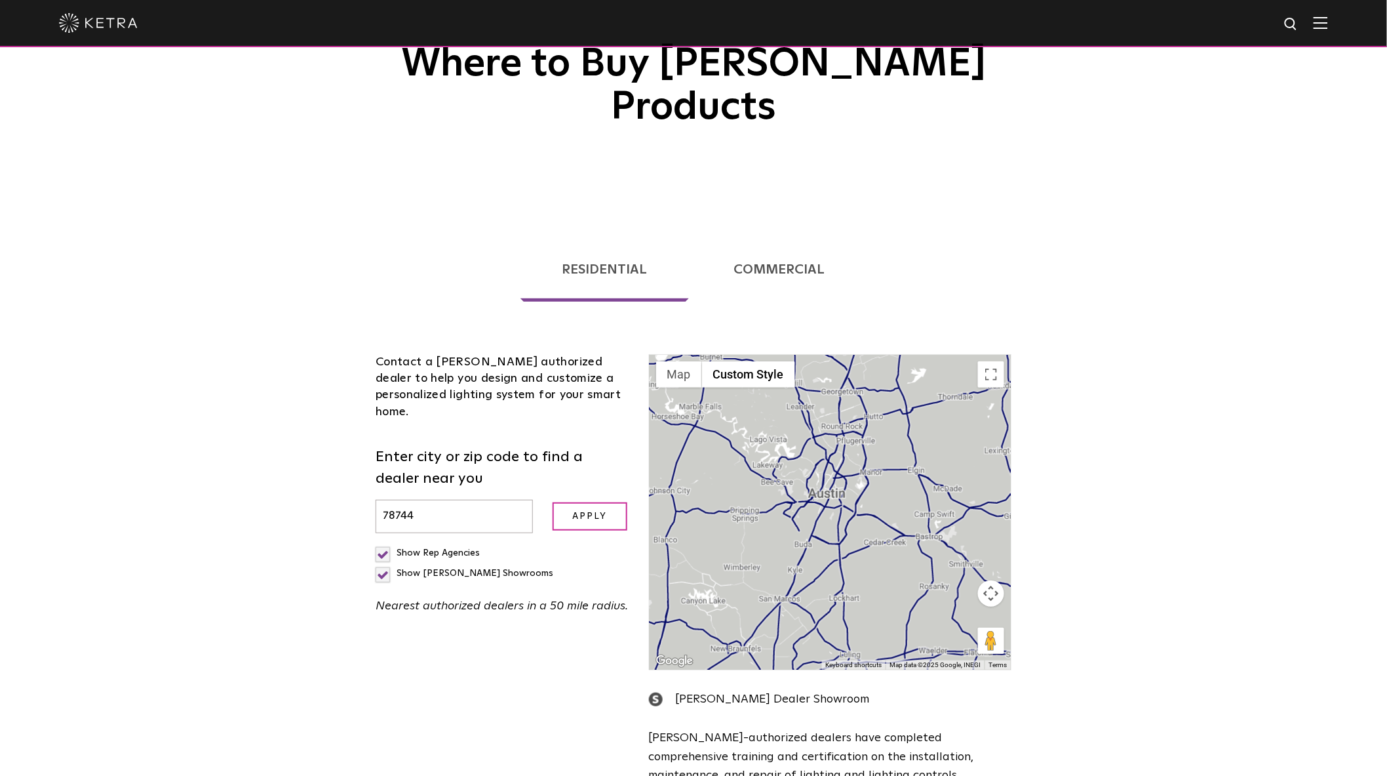
click at [496, 568] on label "Show [PERSON_NAME] Showrooms" at bounding box center [465, 572] width 178 height 9
click at [384, 543] on input "Show [PERSON_NAME] Showrooms" at bounding box center [380, 547] width 9 height 9
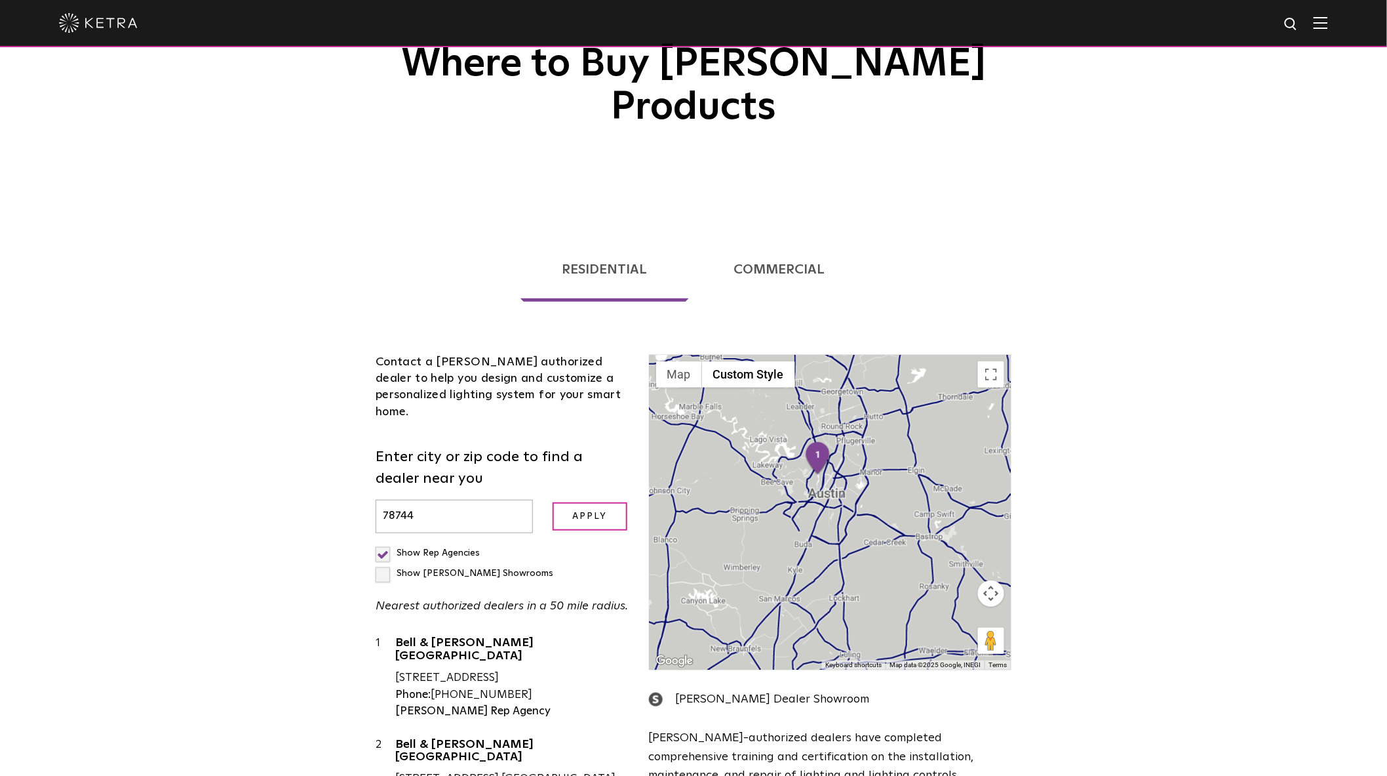
click at [499, 568] on label "Show [PERSON_NAME] Showrooms" at bounding box center [465, 572] width 178 height 9
click at [384, 543] on input "Show [PERSON_NAME] Showrooms" at bounding box center [380, 547] width 9 height 9
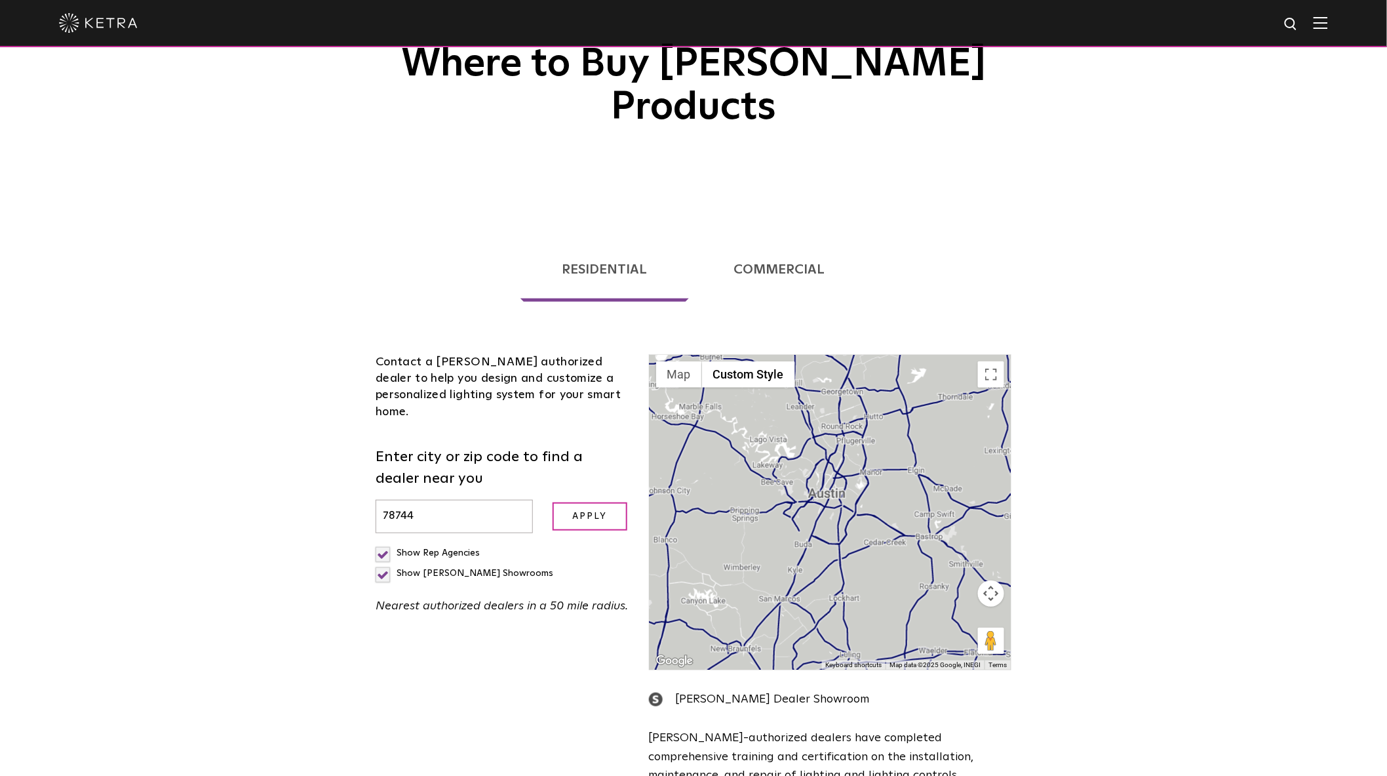
click at [499, 568] on label "Show [PERSON_NAME] Showrooms" at bounding box center [465, 572] width 178 height 9
click at [384, 543] on input "Show [PERSON_NAME] Showrooms" at bounding box center [380, 547] width 9 height 9
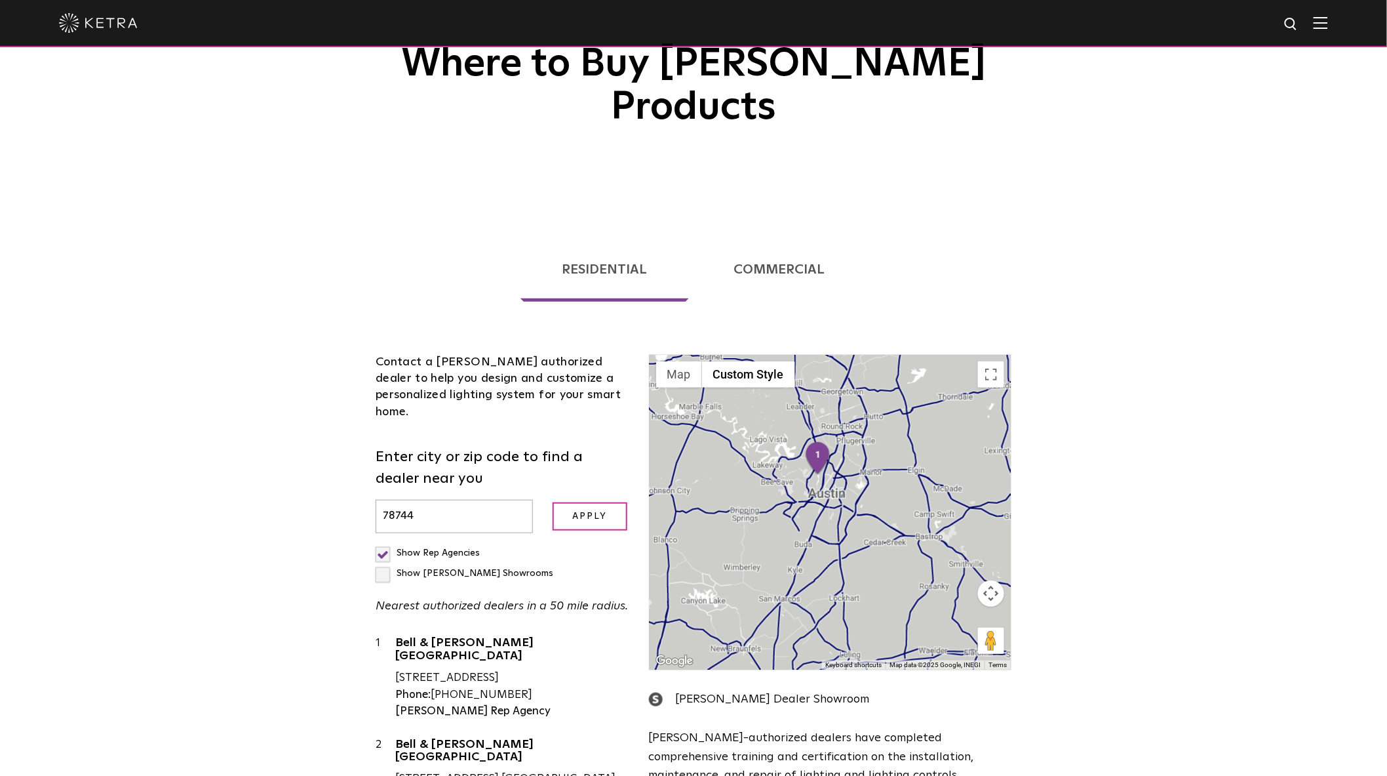
click at [499, 568] on label "Show [PERSON_NAME] Showrooms" at bounding box center [465, 572] width 178 height 9
click at [384, 543] on input "Show [PERSON_NAME] Showrooms" at bounding box center [380, 547] width 9 height 9
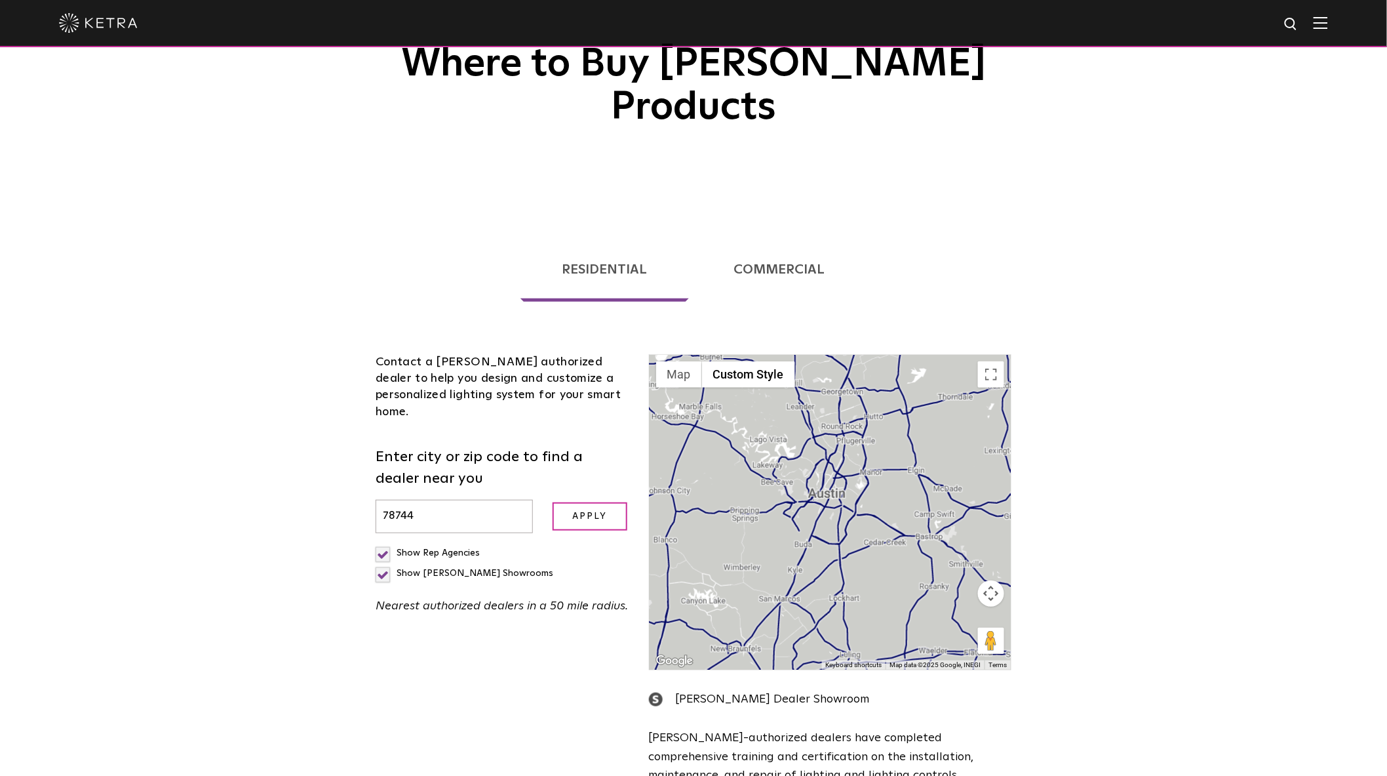
click at [499, 568] on label "Show [PERSON_NAME] Showrooms" at bounding box center [465, 572] width 178 height 9
click at [384, 543] on input "Show [PERSON_NAME] Showrooms" at bounding box center [380, 547] width 9 height 9
checkbox input "false"
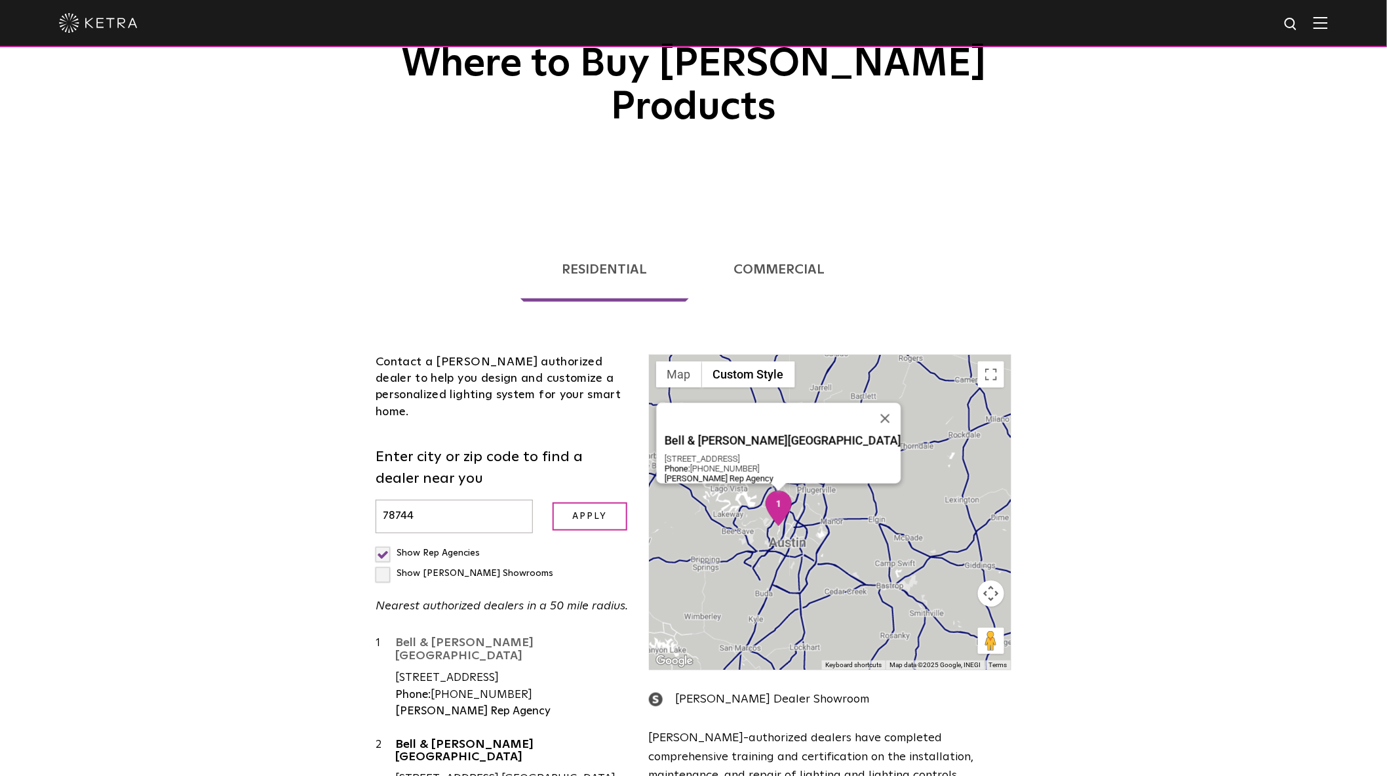
click at [455, 637] on link "Bell & [PERSON_NAME][GEOGRAPHIC_DATA]" at bounding box center [512, 652] width 234 height 30
